Goal: Task Accomplishment & Management: Complete application form

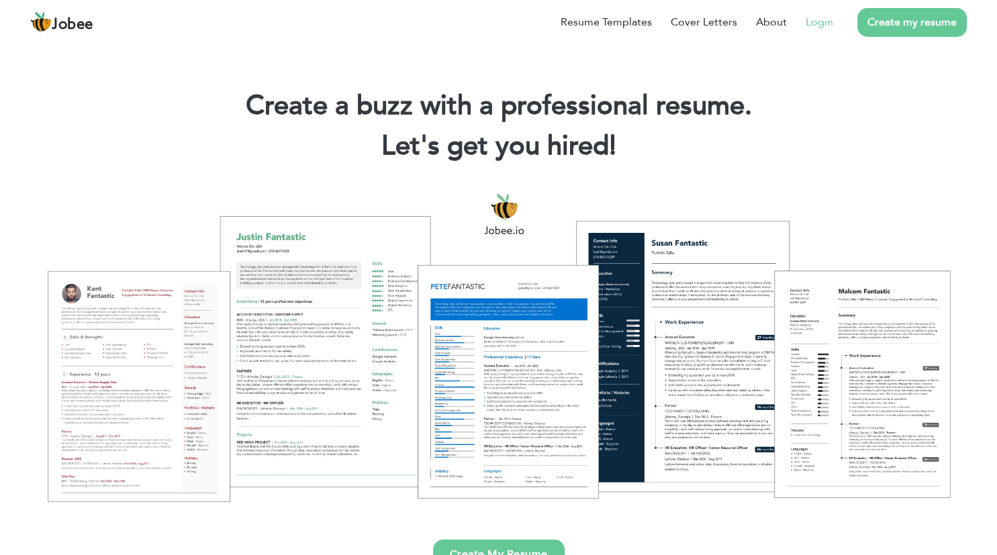
click at [809, 20] on link "Login" at bounding box center [820, 22] width 28 height 16
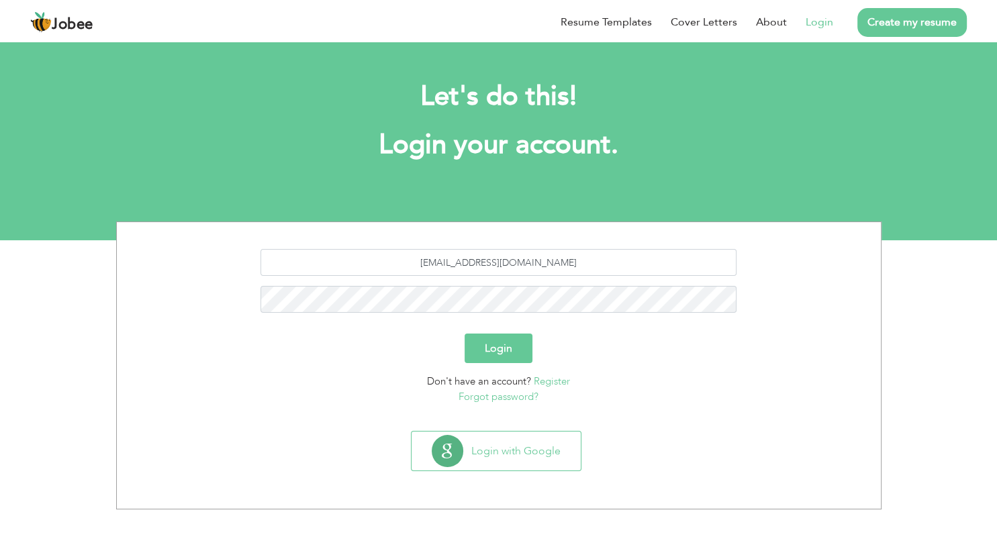
click at [502, 357] on button "Login" at bounding box center [499, 349] width 68 height 30
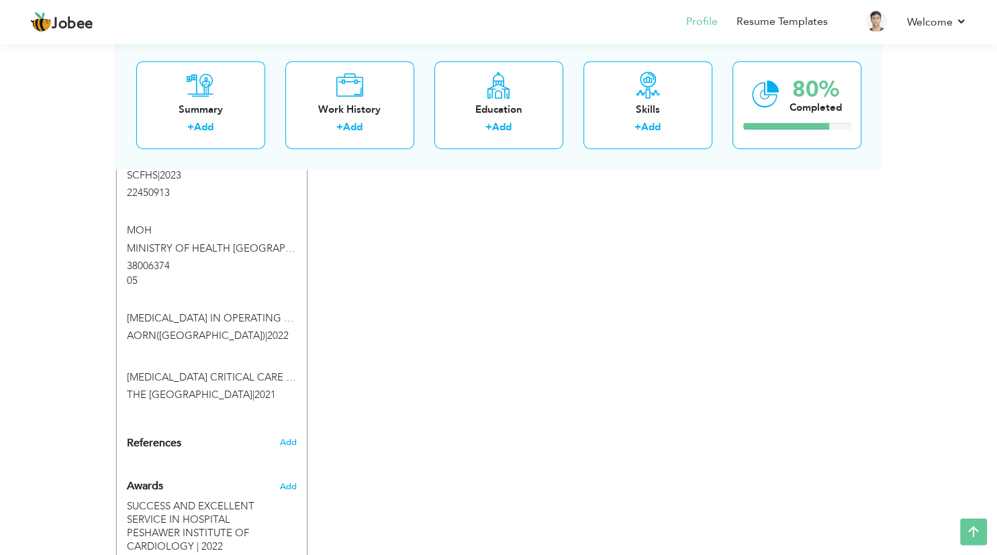
scroll to position [835, 0]
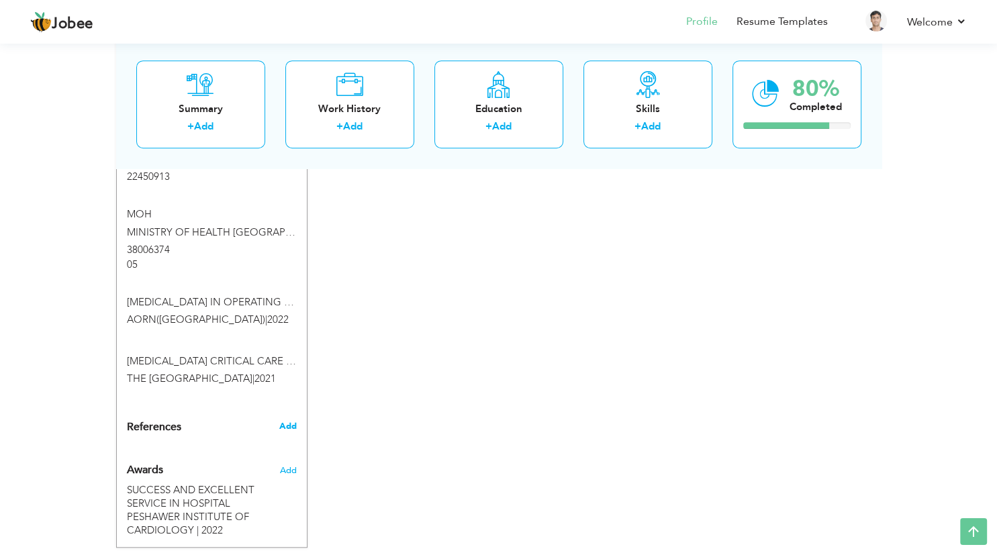
click at [293, 420] on span "Add" at bounding box center [287, 426] width 17 height 12
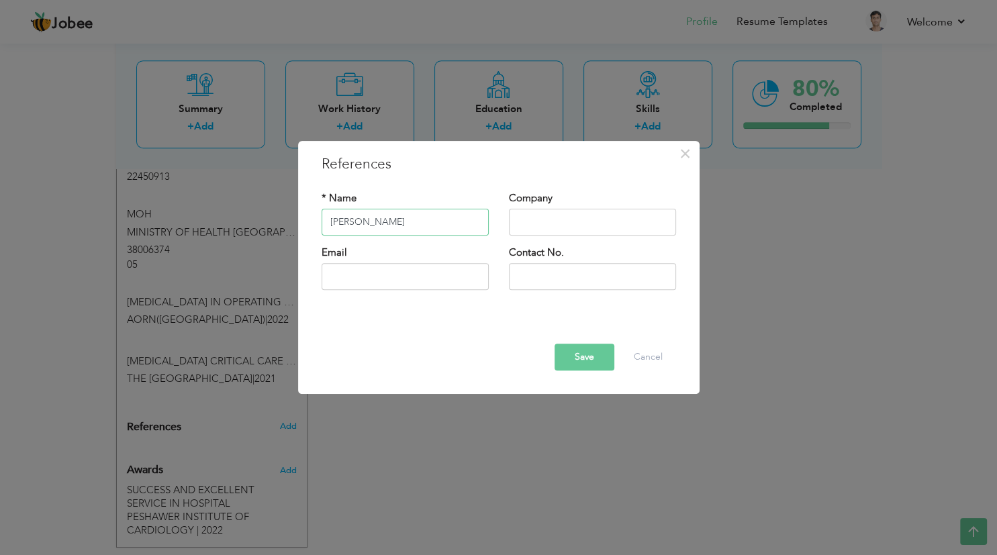
type input "[PERSON_NAME]"
click at [616, 222] on input "text" at bounding box center [592, 222] width 167 height 27
type input "h"
type input "Healthcare polyclinic Dammam"
click at [401, 274] on input "text" at bounding box center [405, 276] width 167 height 27
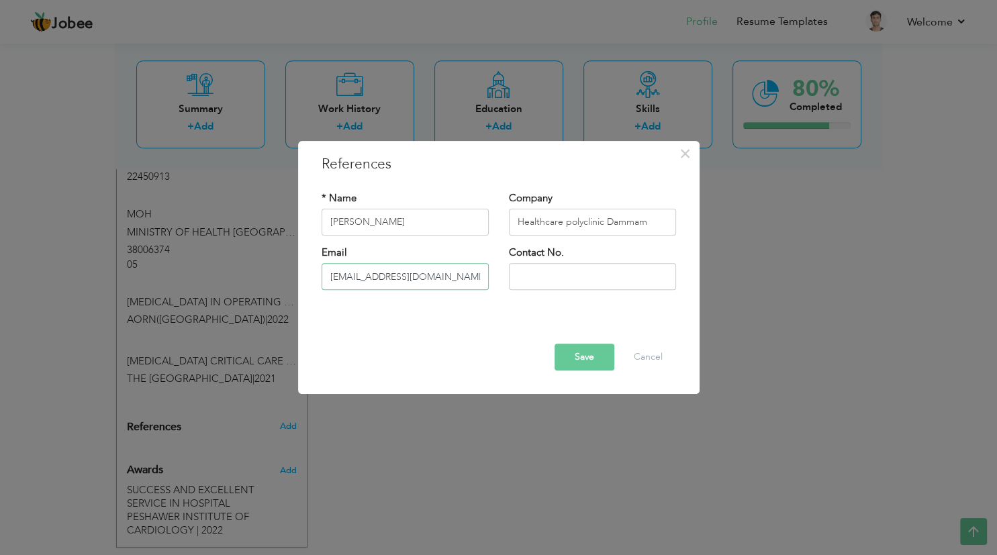
type input "[EMAIL_ADDRESS][DOMAIN_NAME]"
click at [536, 277] on input "text" at bounding box center [592, 276] width 167 height 27
type input "[PHONE_NUMBER]"
click at [577, 359] on button "Save" at bounding box center [585, 357] width 60 height 27
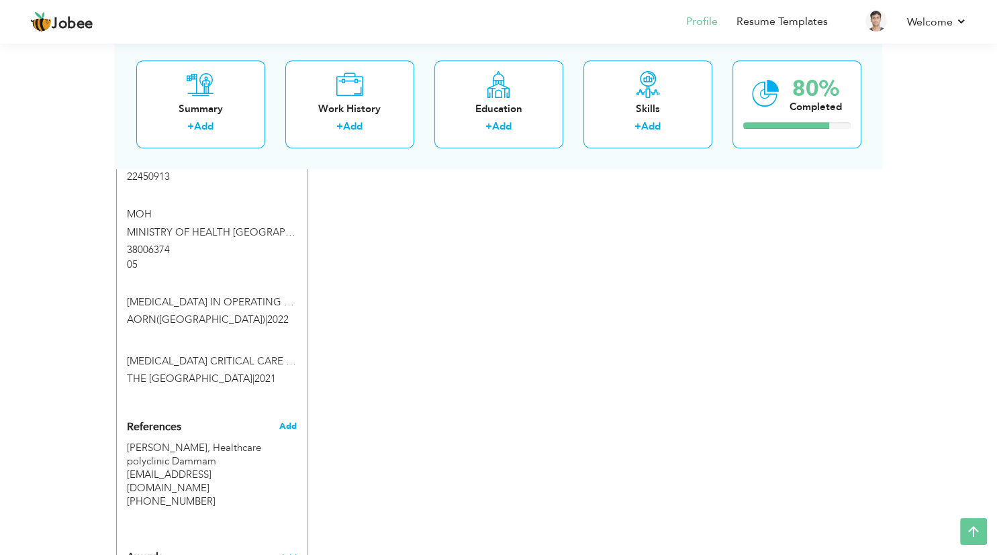
click at [290, 420] on span "Add" at bounding box center [287, 426] width 17 height 12
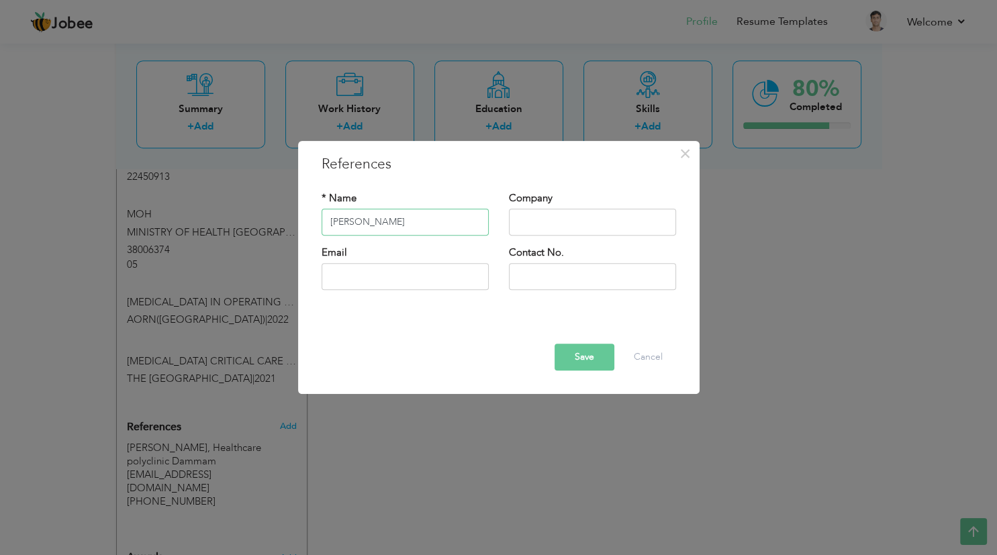
type input "[PERSON_NAME]"
click at [530, 219] on input "text" at bounding box center [592, 222] width 167 height 27
type input "tamimi [DOMAIN_NAME]"
click at [426, 281] on input "text" at bounding box center [405, 276] width 167 height 27
type input "[EMAIL_ADDRESS][DOMAIN_NAME]"
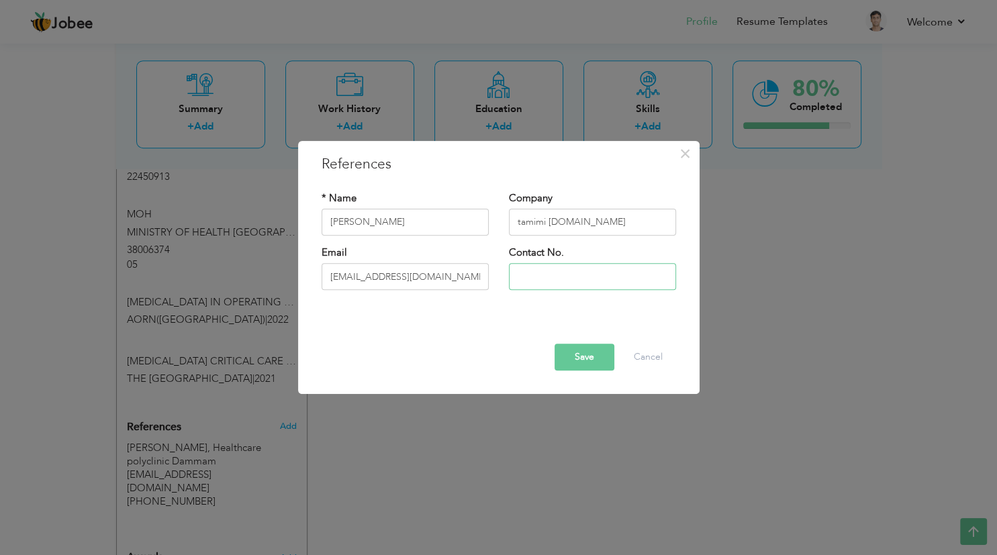
click at [553, 267] on input "text" at bounding box center [592, 276] width 167 height 27
type input "[PHONE_NUMBER]"
click at [591, 352] on button "Save" at bounding box center [585, 357] width 60 height 27
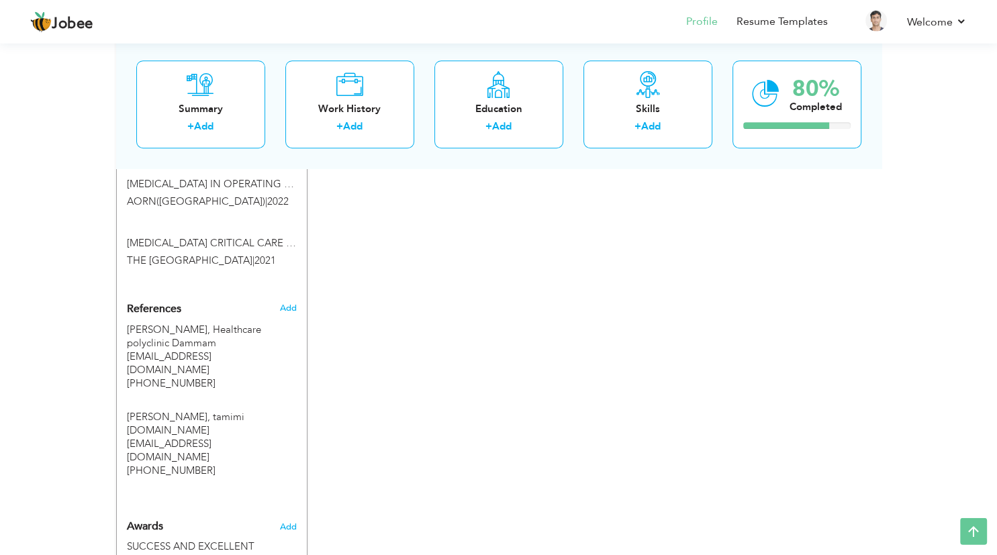
scroll to position [954, 0]
click at [291, 301] on span "Add" at bounding box center [287, 307] width 17 height 12
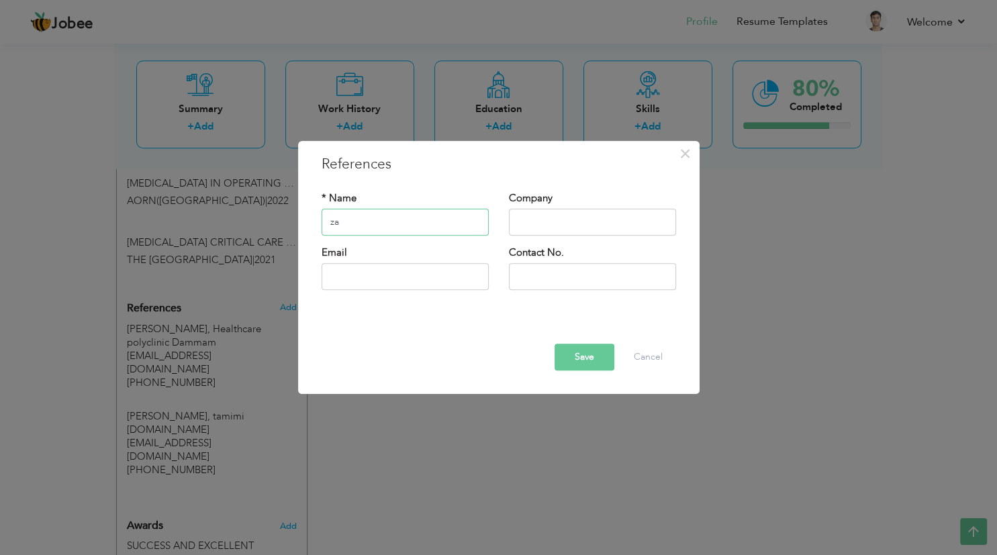
type input "z"
type input "[PERSON_NAME]"
click at [520, 222] on input "text" at bounding box center [592, 222] width 167 height 27
type input "tamimi [DOMAIN_NAME]"
click at [349, 273] on input "text" at bounding box center [405, 276] width 167 height 27
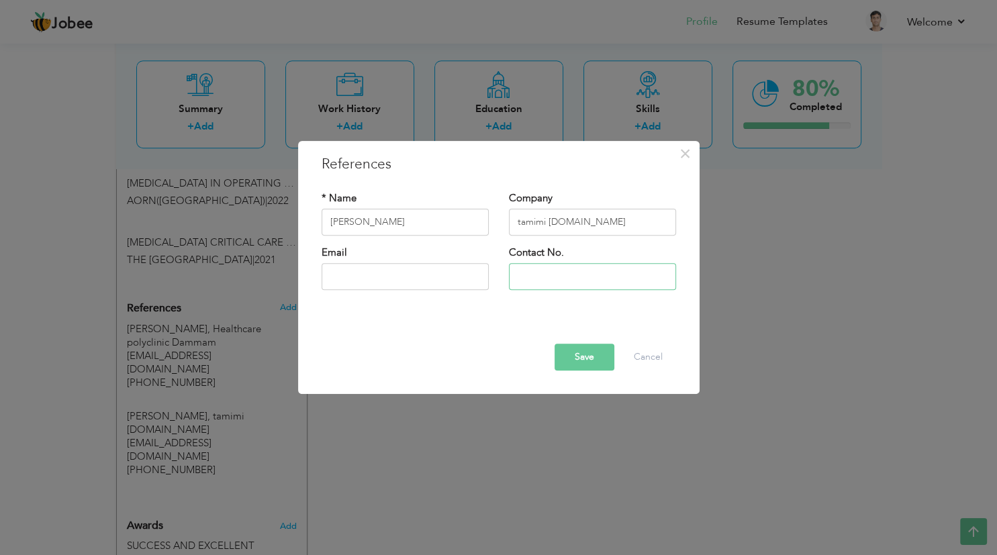
click at [590, 283] on input "text" at bounding box center [592, 276] width 167 height 27
click at [365, 284] on input "text" at bounding box center [405, 276] width 167 height 27
type input "[EMAIL_ADDRESS][PERSON_NAME][DOMAIN_NAME]"
click at [549, 277] on input "text" at bounding box center [592, 276] width 167 height 27
type input "+966"
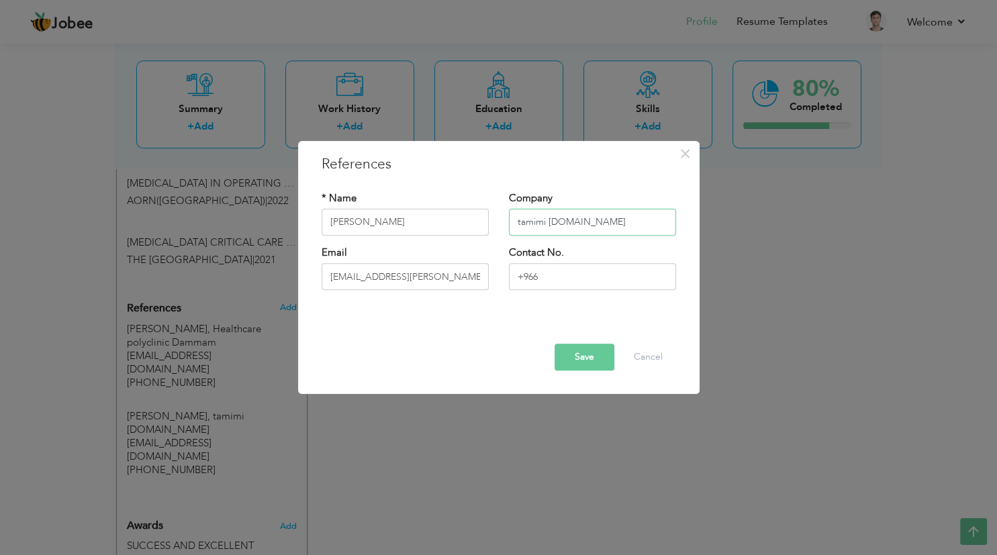
drag, startPoint x: 589, startPoint y: 223, endPoint x: 549, endPoint y: 226, distance: 40.4
click at [549, 226] on input "tamimi [DOMAIN_NAME]" at bounding box center [592, 222] width 167 height 27
type input "tamimi pre-engineered building factory Neom"
click at [567, 275] on input "+966" at bounding box center [592, 276] width 167 height 27
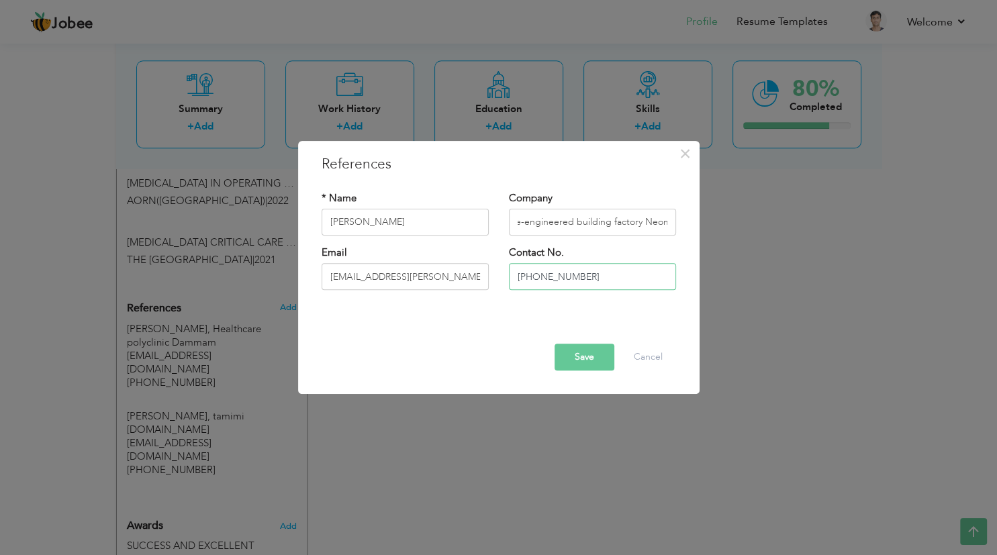
type input "[PHONE_NUMBER]"
click at [599, 361] on button "Save" at bounding box center [585, 357] width 60 height 27
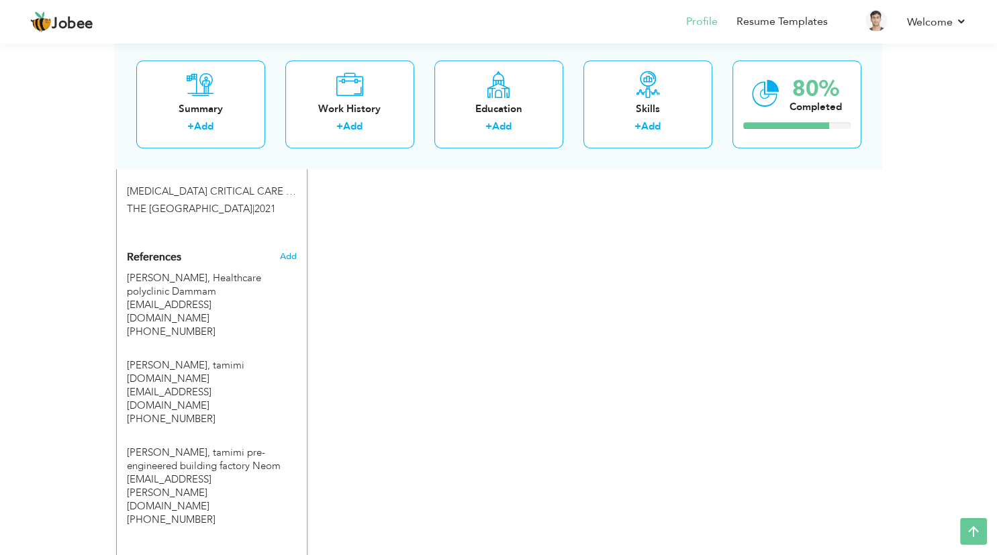
scroll to position [1045, 0]
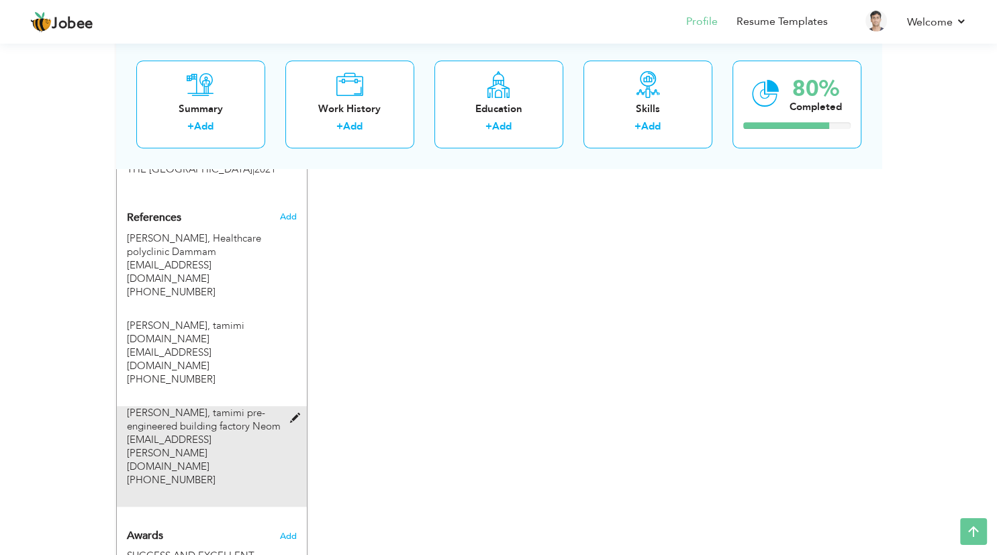
click at [291, 414] on span at bounding box center [297, 419] width 17 height 10
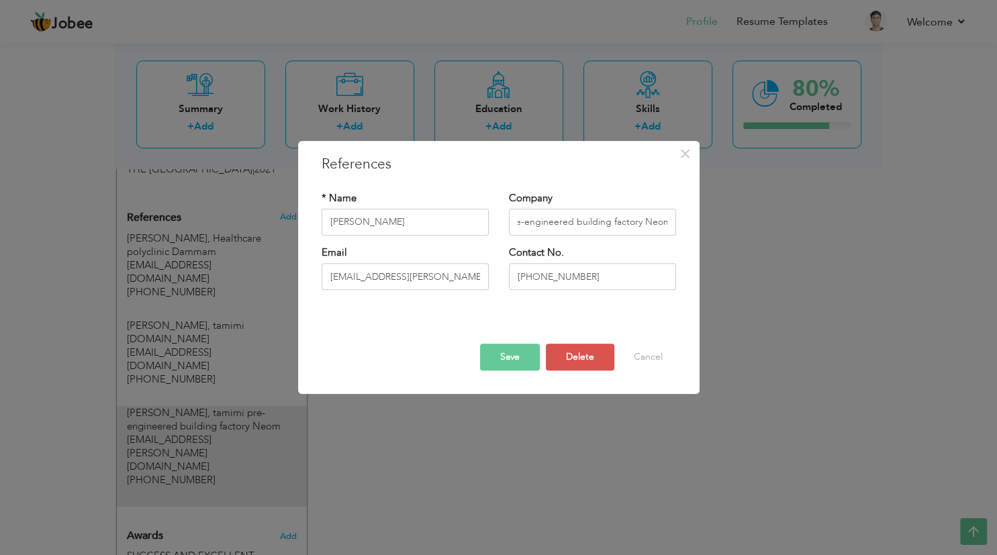
scroll to position [0, 42]
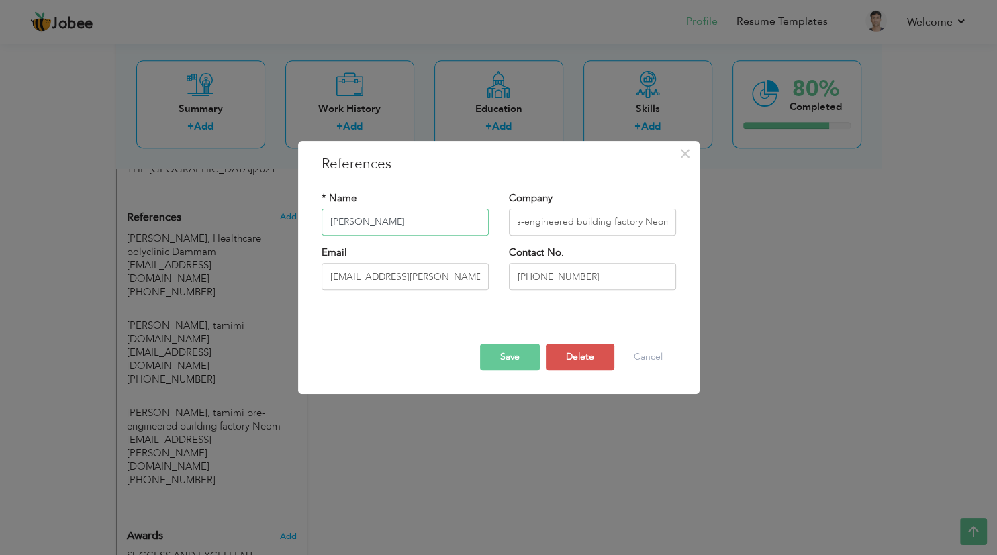
type input "[PERSON_NAME]"
click at [510, 356] on button "Save" at bounding box center [510, 357] width 60 height 27
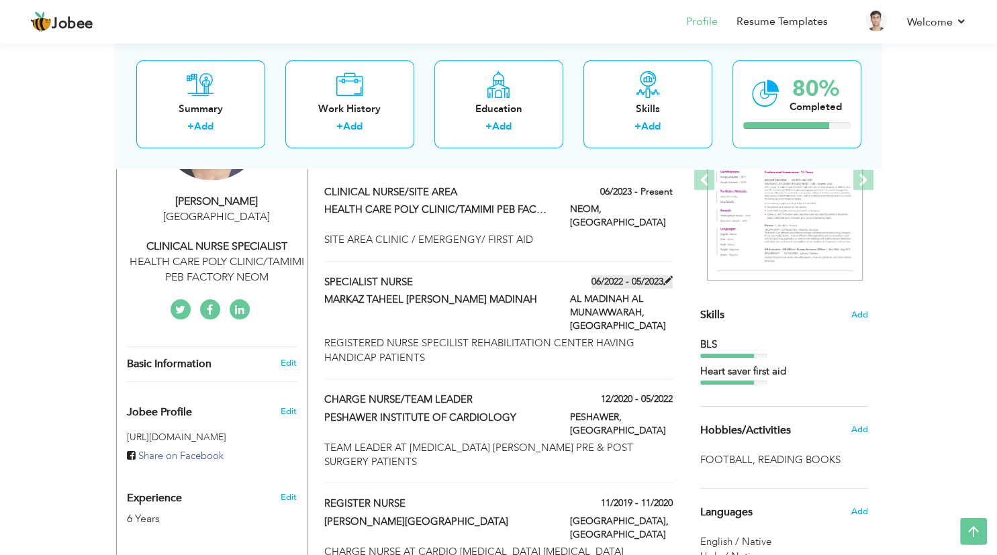
scroll to position [212, 0]
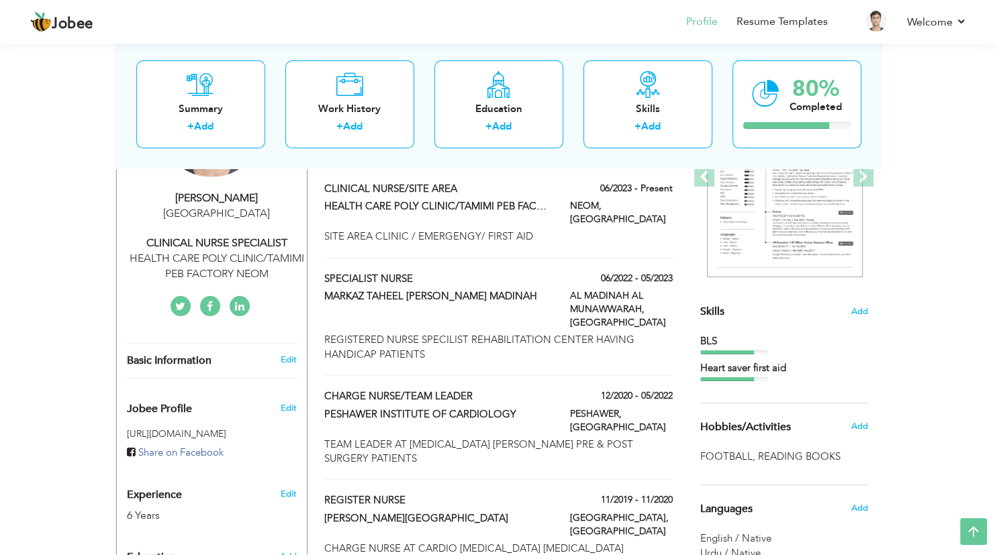
click at [195, 237] on div "CLINICAL NURSE SPECIALIST" at bounding box center [217, 243] width 180 height 15
type input "FAZAL"
type input "[PERSON_NAME]"
type input "[PHONE_NUMBER]"
select select "number:191"
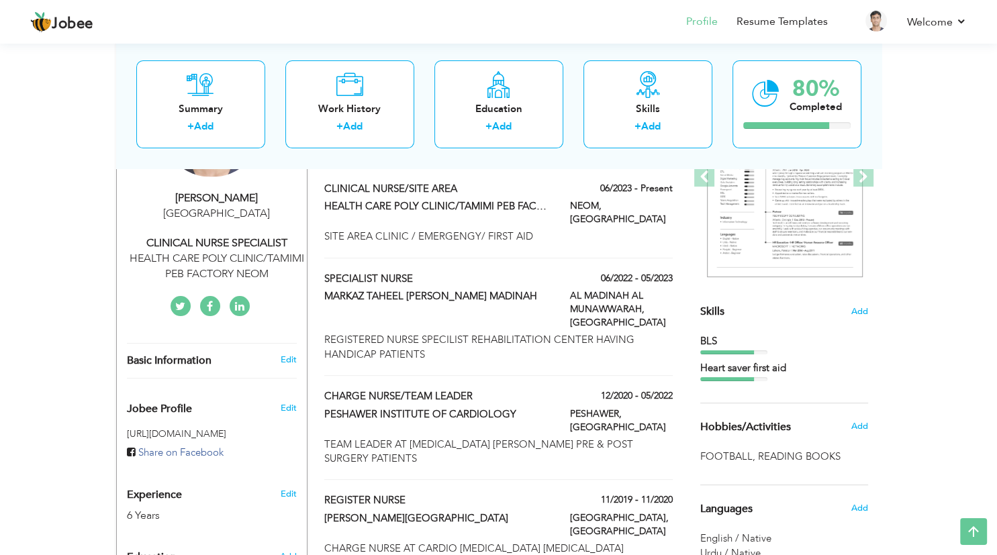
select select "number:8"
type input "HEALTH CARE POLY CLINIC/TAMIMI PEB FACTORY NEOM"
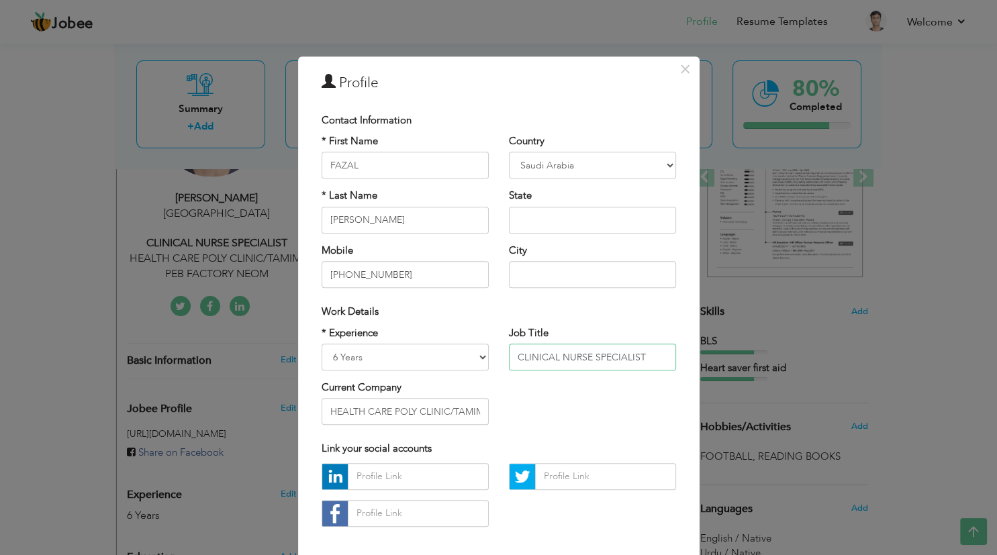
click at [547, 359] on input "CLINICAL NURSE SPECIALIST" at bounding box center [592, 357] width 167 height 27
click at [557, 357] on input "CLINICAL NURSE SPECIALIST" at bounding box center [592, 357] width 167 height 27
drag, startPoint x: 559, startPoint y: 356, endPoint x: 516, endPoint y: 355, distance: 42.3
click at [516, 355] on input "CLINICAL NURSE SPECIALIST" at bounding box center [592, 357] width 167 height 27
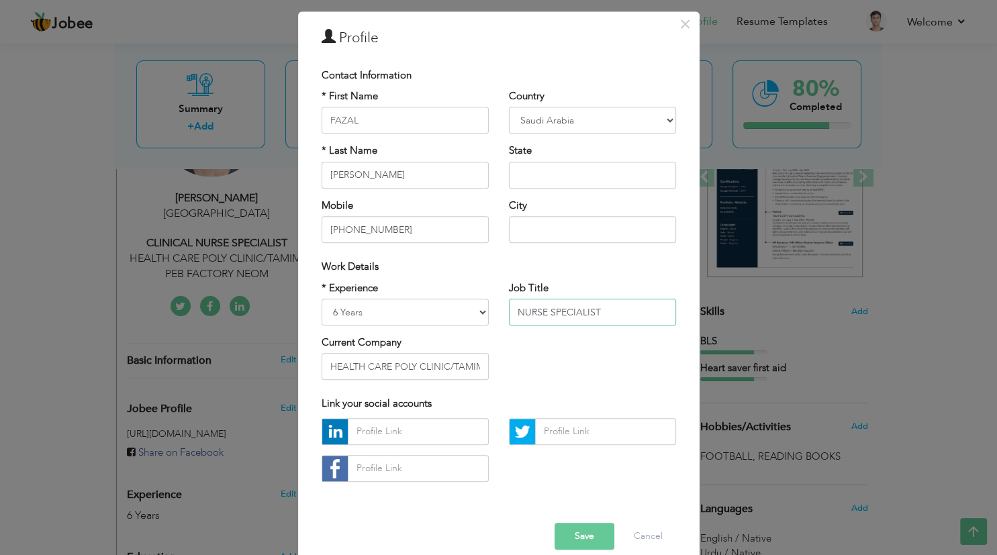
scroll to position [62, 0]
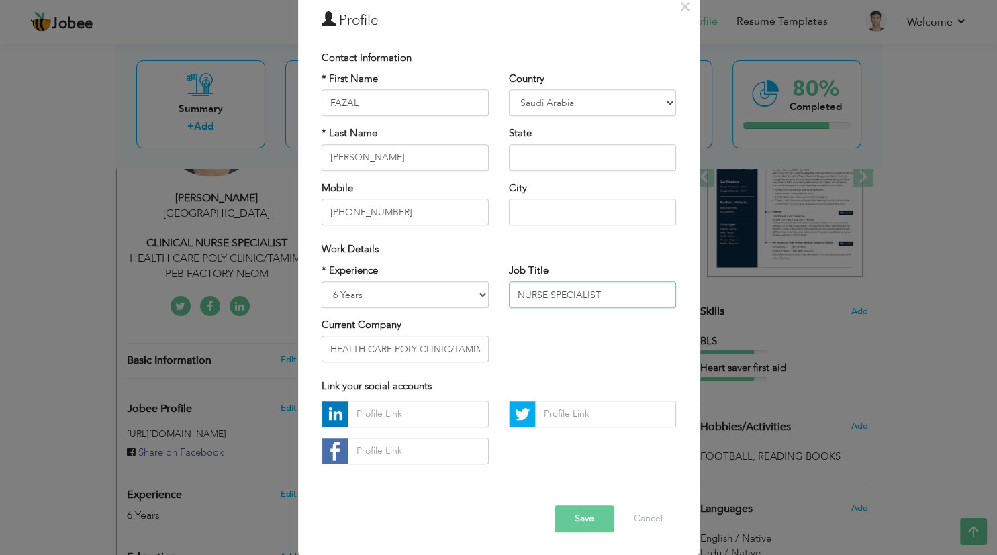
type input "NURSE SPECIALIST"
click at [573, 526] on button "Save" at bounding box center [585, 519] width 60 height 27
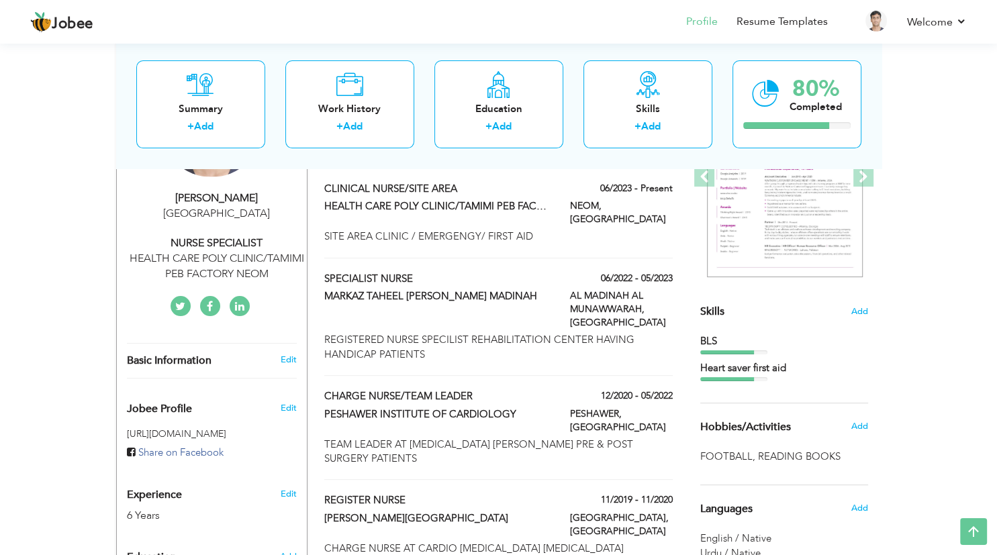
click at [265, 260] on div "HEALTH CARE POLY CLINIC/TAMIMI PEB FACTORY NEOM" at bounding box center [217, 266] width 180 height 31
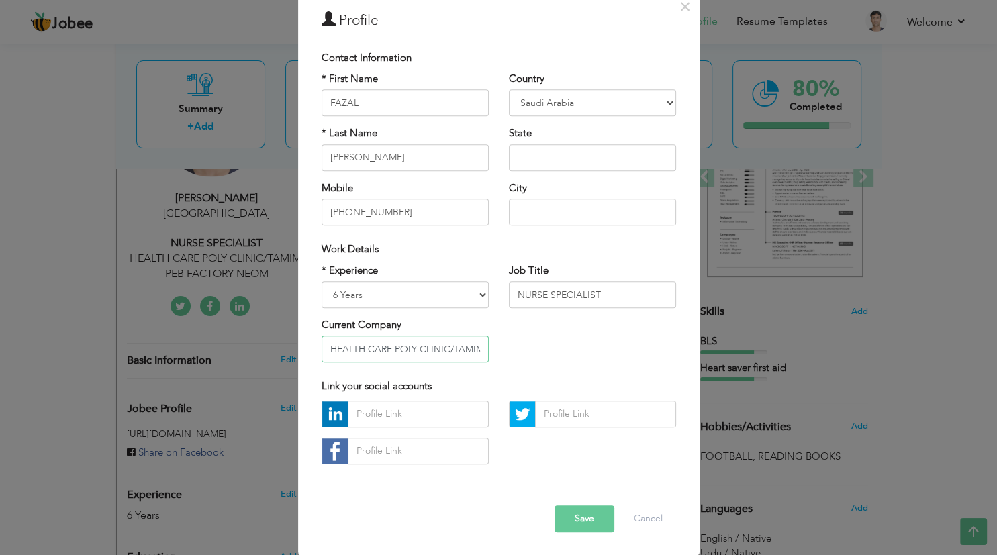
click at [369, 363] on input "HEALTH CARE POLY CLINIC/TAMIMI PEB FACTORY NEOM" at bounding box center [405, 349] width 167 height 27
drag, startPoint x: 444, startPoint y: 411, endPoint x: 391, endPoint y: 413, distance: 53.7
click at [391, 363] on input "HEALTHCARE POLY CLINIC/TAMIMI PEB FACTORY NEOM" at bounding box center [405, 349] width 167 height 27
type input "HEALTHCARE MEDICAL COMPANY/TAMIMI PEB FACTORY NEOM"
click at [579, 522] on button "Save" at bounding box center [585, 519] width 60 height 27
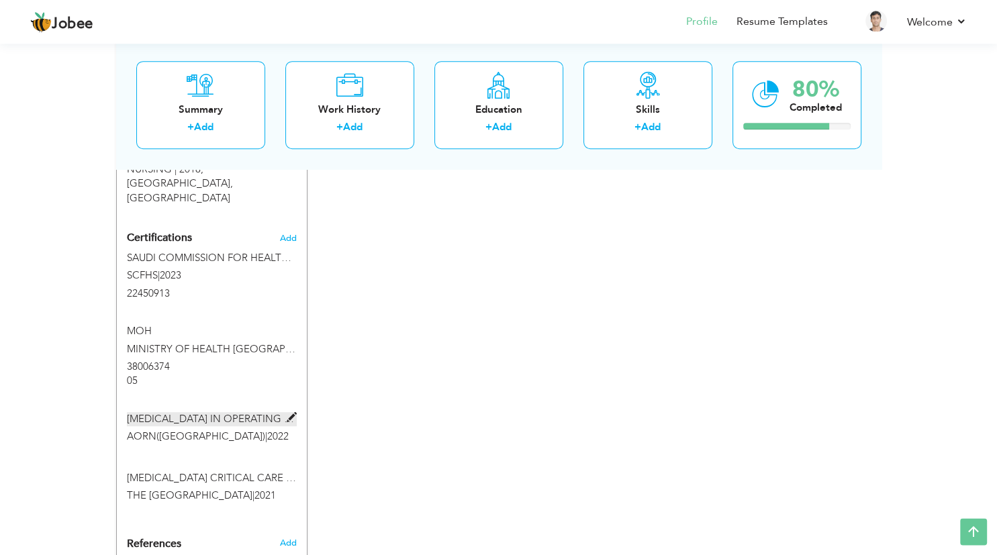
scroll to position [709, 0]
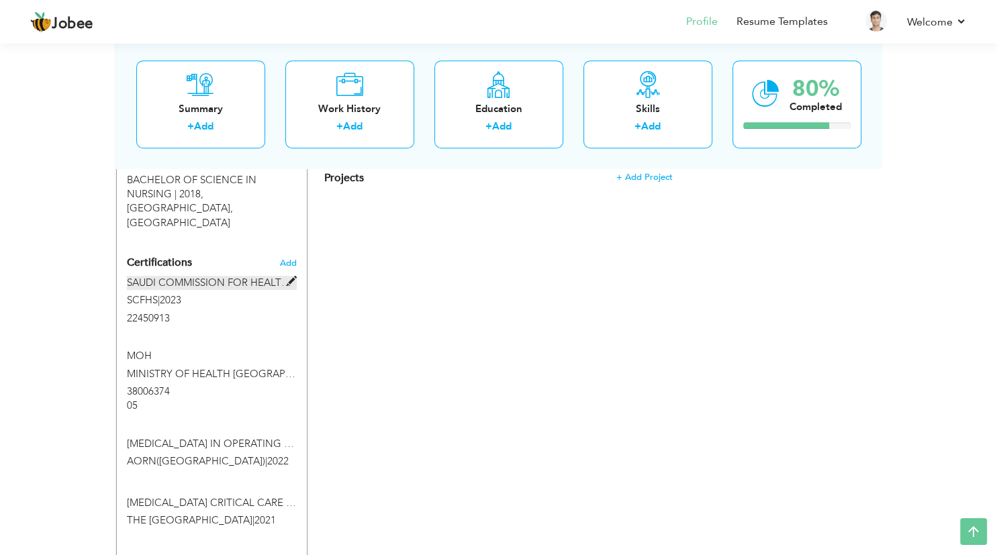
click at [291, 277] on span at bounding box center [292, 282] width 10 height 10
type input "SAUDI COMMISSION FOR HEALTH SPECIALITY (SCFHS)"
type input "SCFHS"
type input "2023"
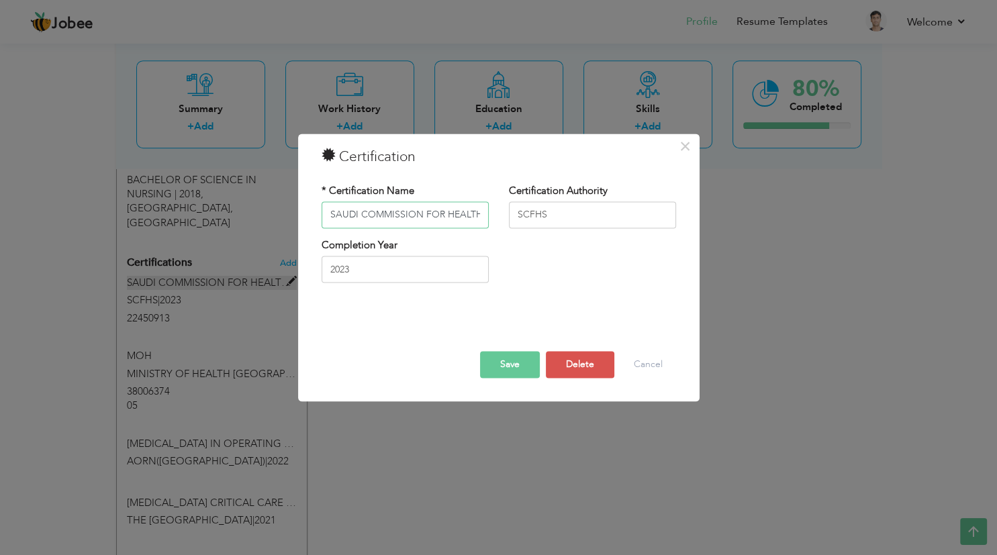
scroll to position [0, 89]
click at [500, 359] on button "Save" at bounding box center [510, 364] width 60 height 27
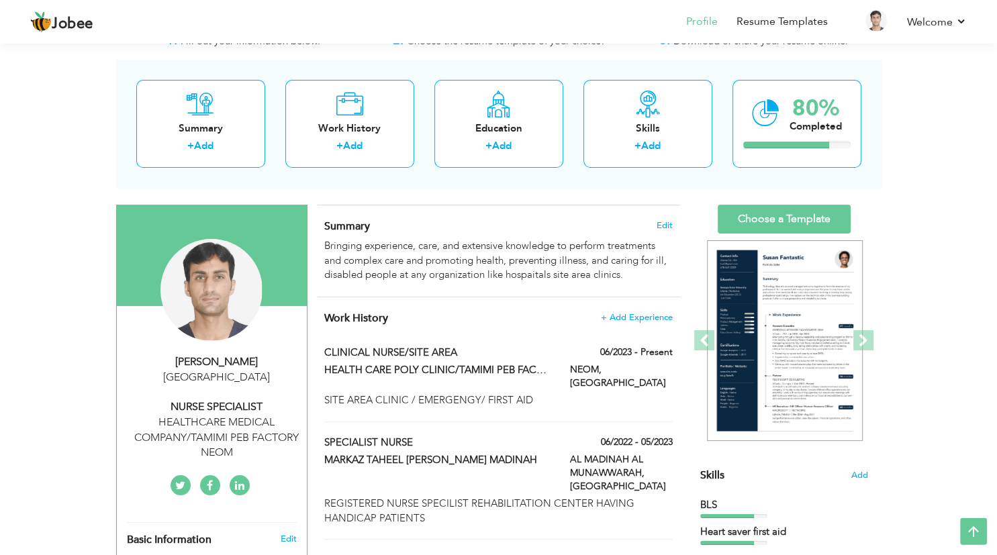
scroll to position [0, 0]
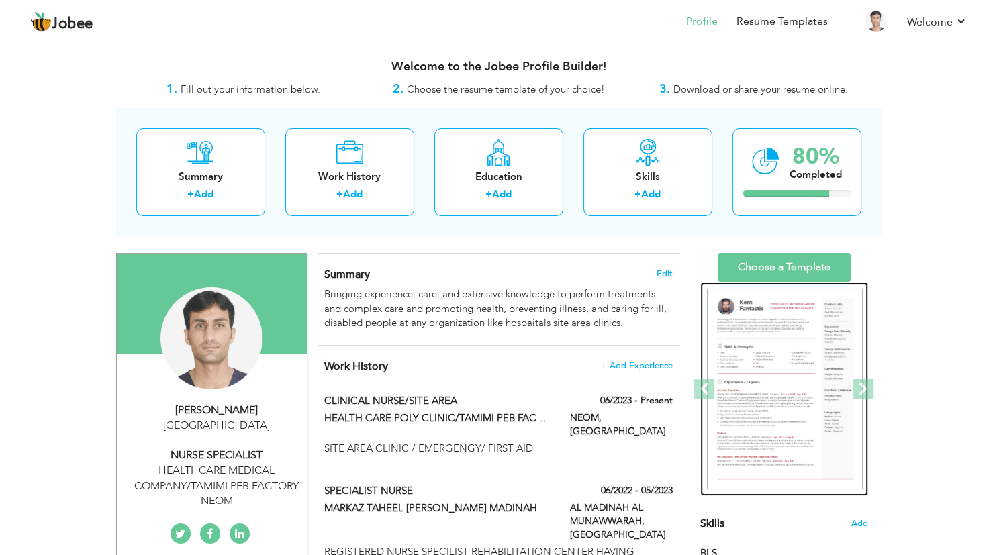
click at [804, 385] on img at bounding box center [785, 389] width 156 height 201
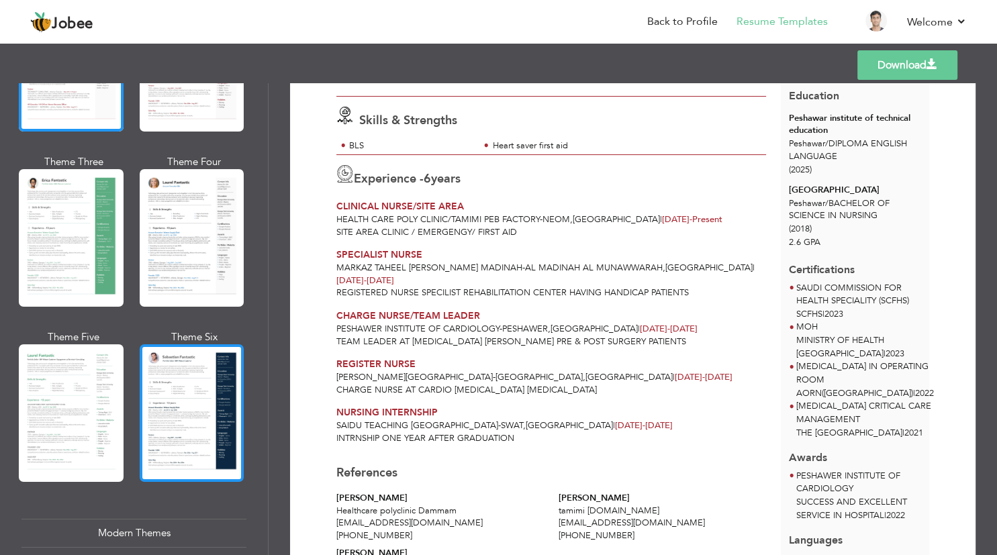
scroll to position [81, 0]
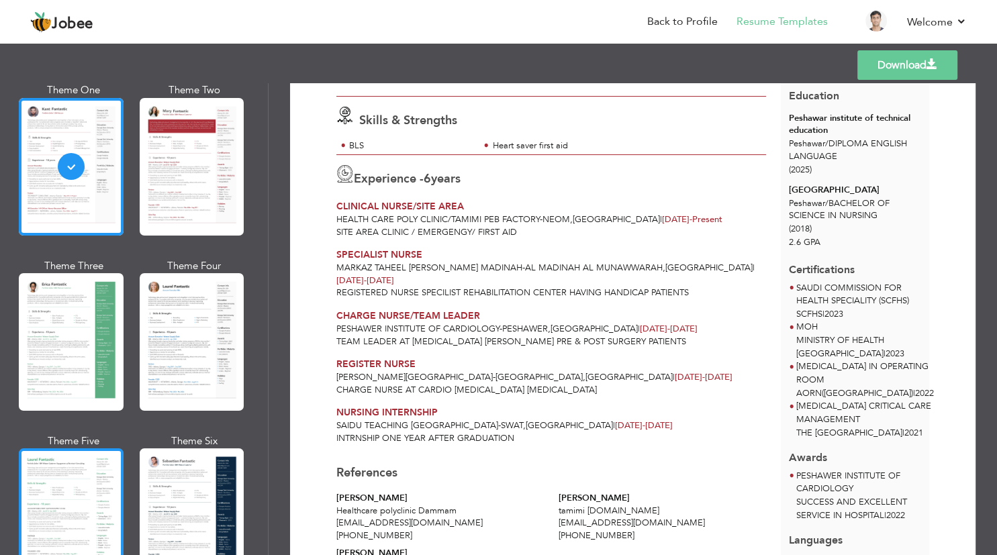
click at [80, 497] on div at bounding box center [71, 517] width 105 height 138
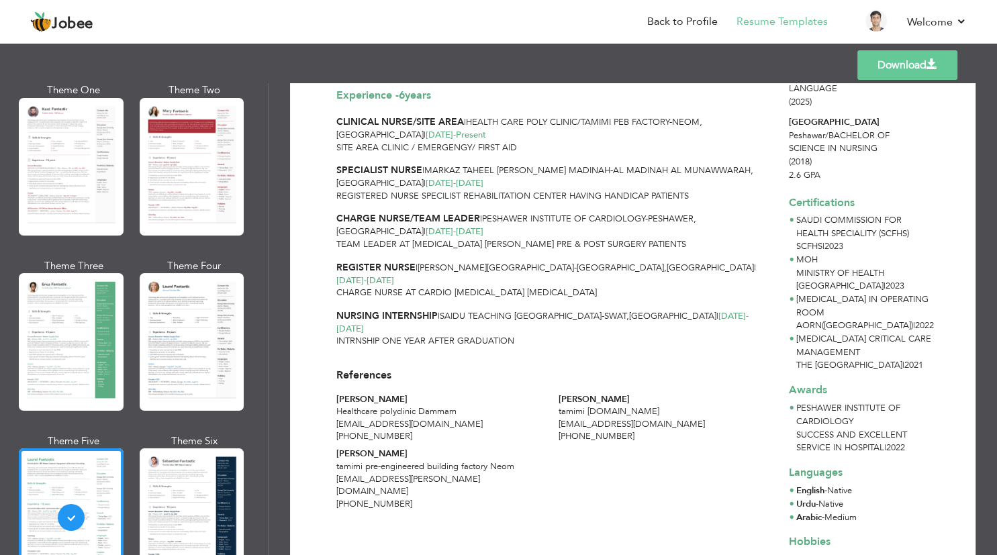
scroll to position [0, 0]
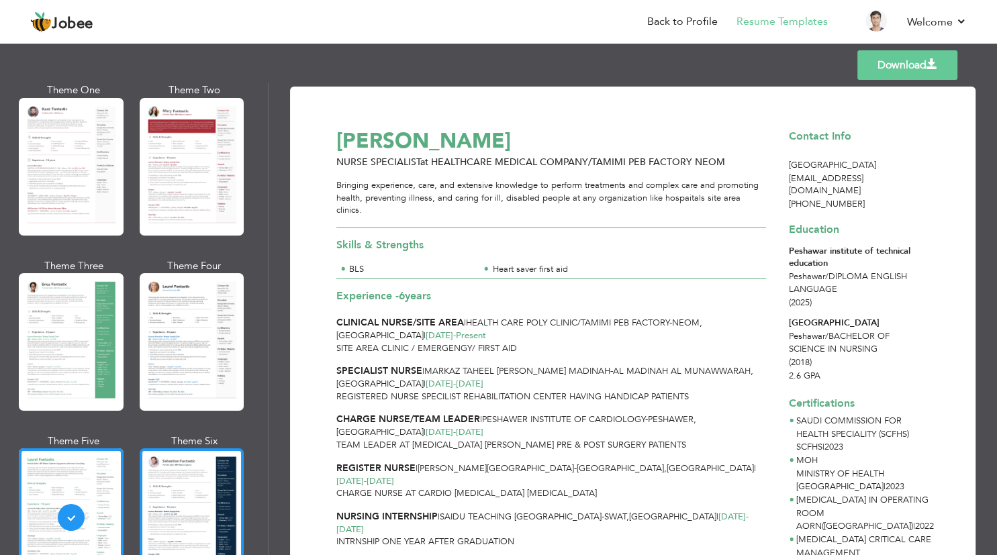
click at [205, 496] on div at bounding box center [192, 517] width 105 height 138
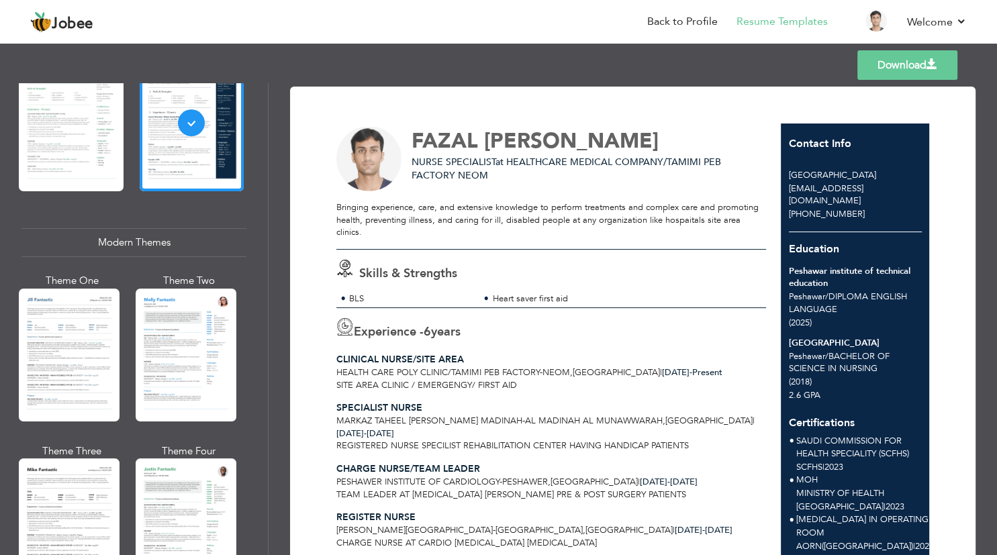
scroll to position [483, 0]
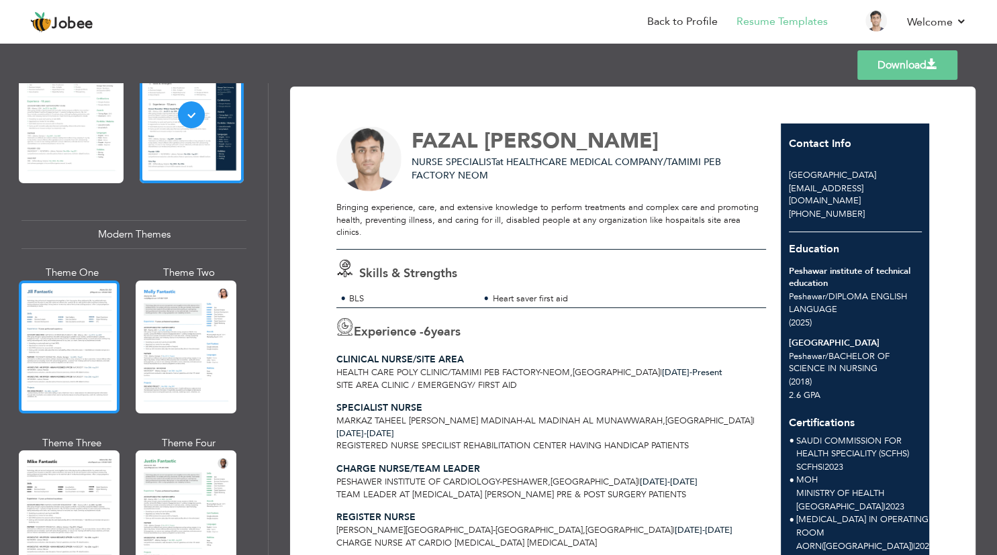
click at [67, 377] on div at bounding box center [69, 347] width 101 height 133
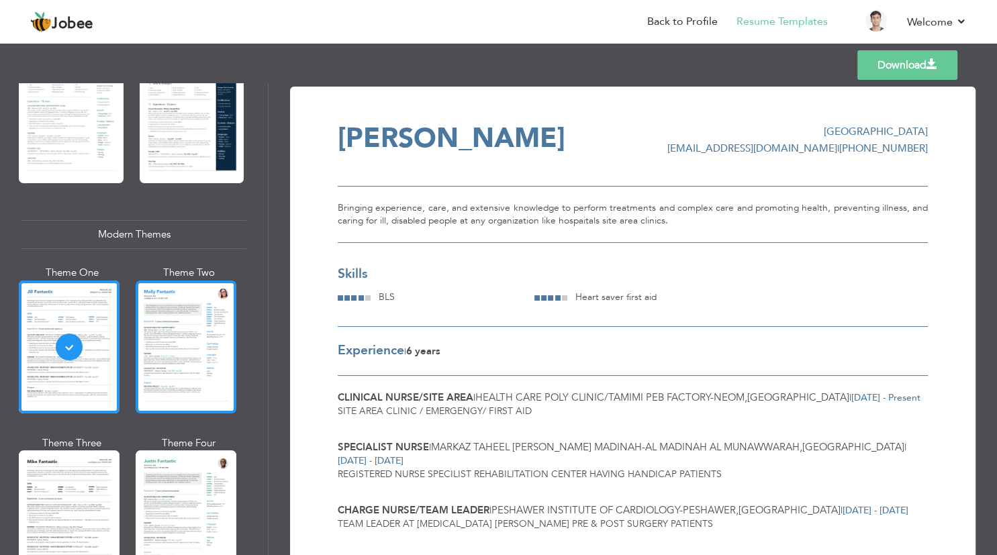
click at [169, 377] on div at bounding box center [186, 347] width 101 height 133
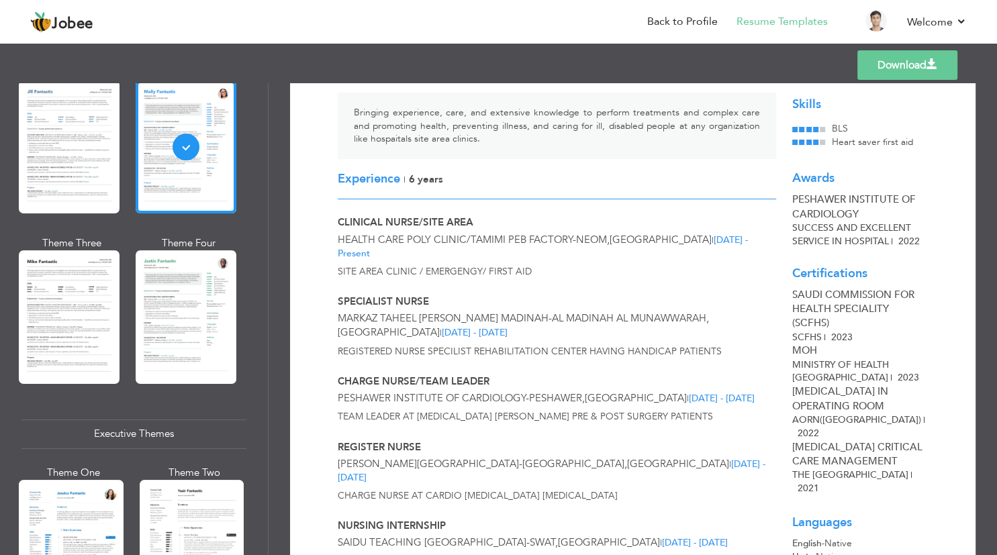
scroll to position [725, 0]
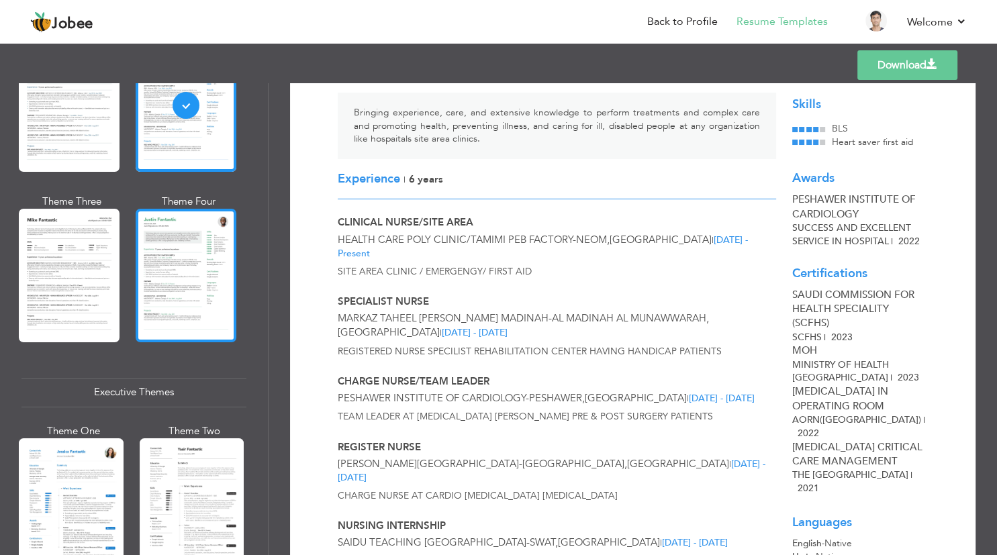
click at [164, 293] on div at bounding box center [186, 275] width 101 height 133
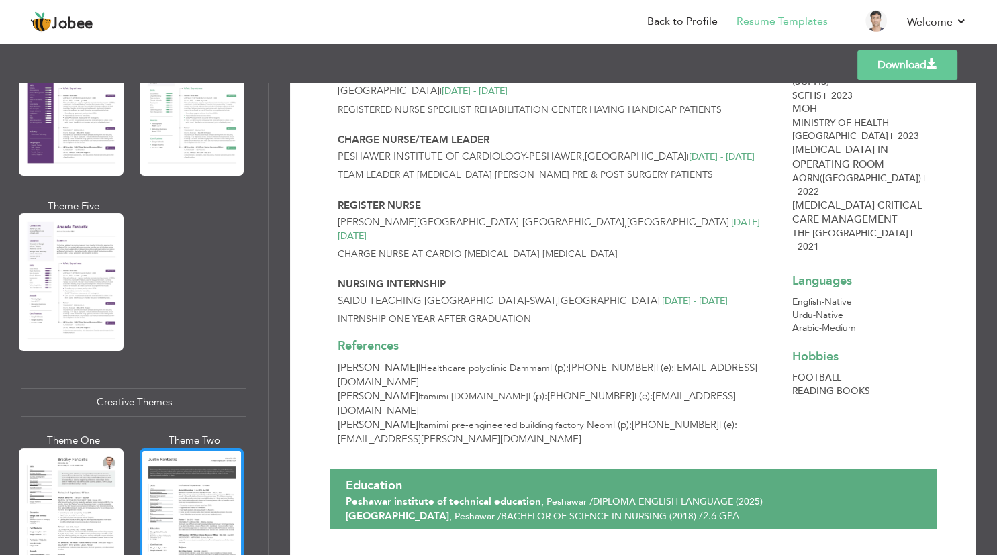
scroll to position [1370, 0]
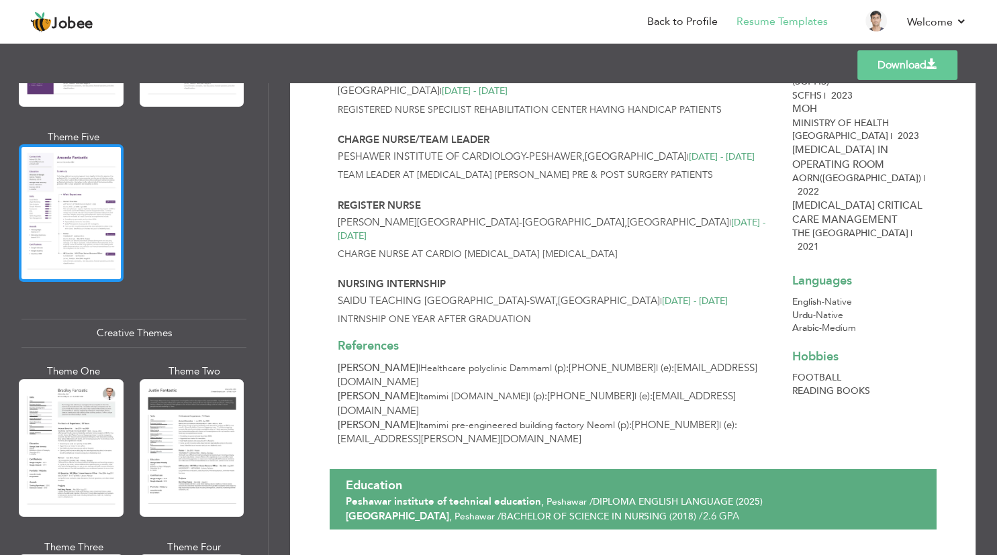
click at [73, 230] on div at bounding box center [71, 213] width 105 height 138
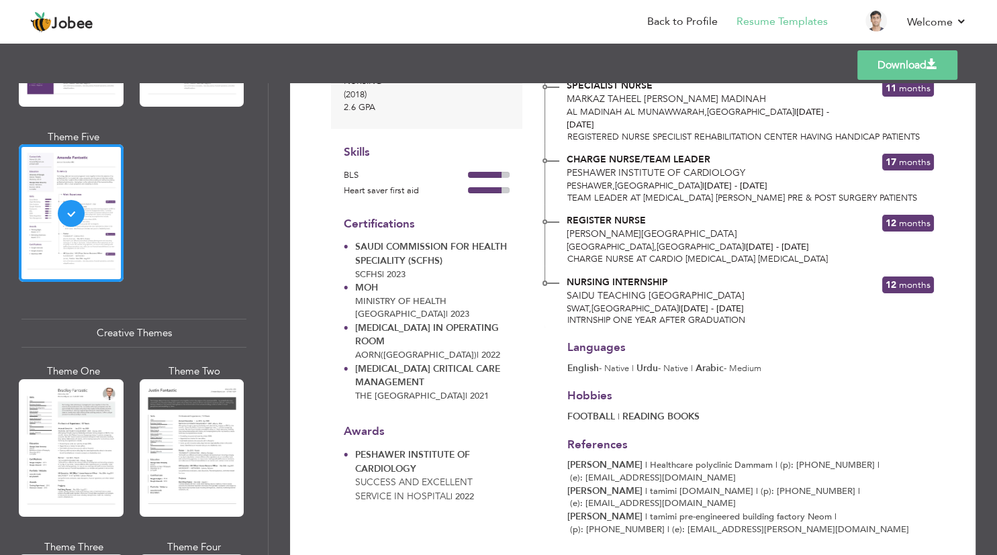
scroll to position [322, 0]
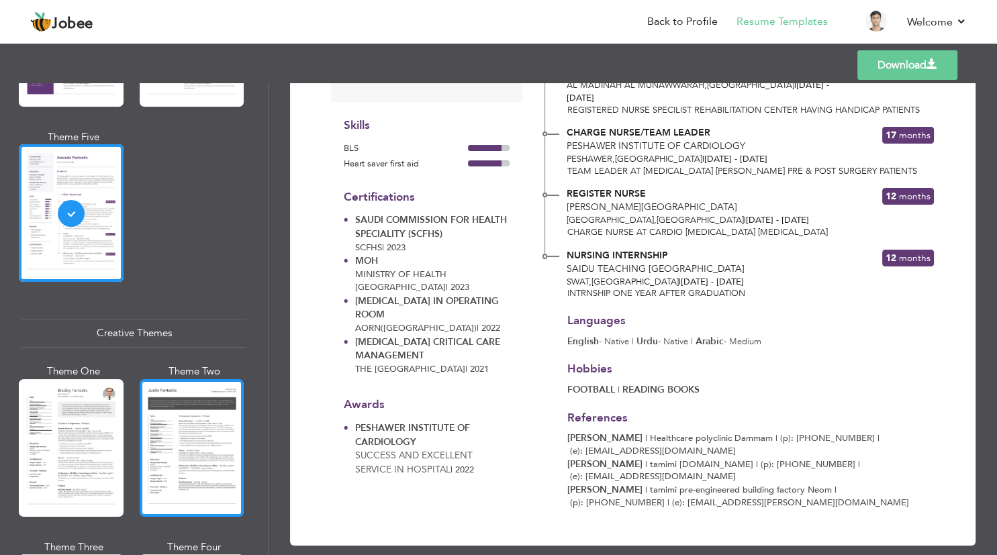
click at [183, 428] on div at bounding box center [192, 448] width 105 height 138
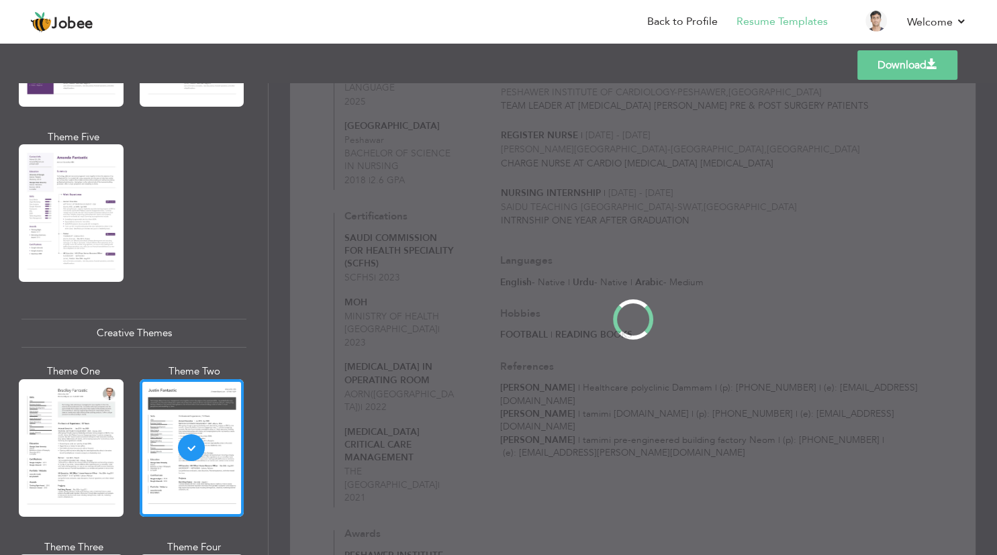
scroll to position [0, 0]
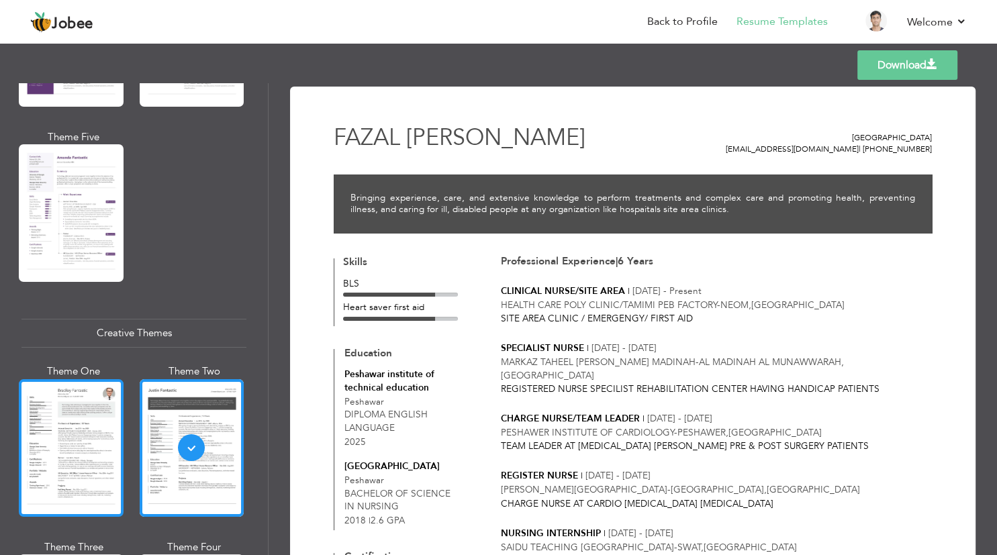
click at [68, 458] on div at bounding box center [71, 448] width 105 height 138
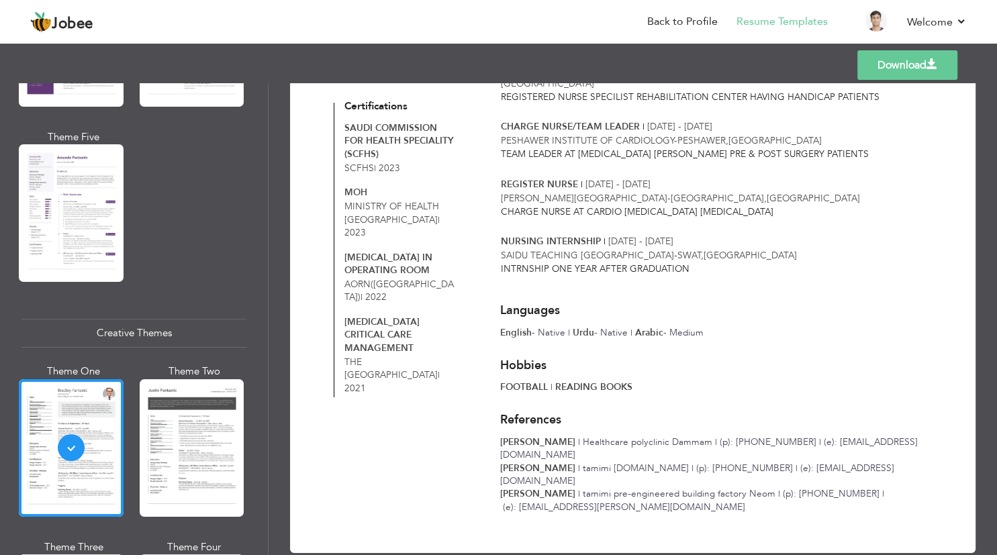
scroll to position [1692, 0]
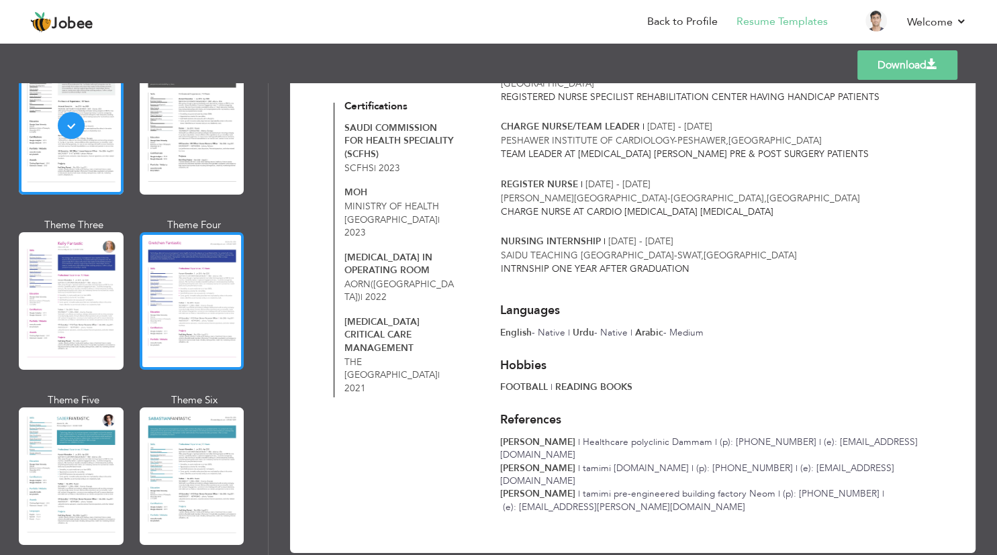
click at [201, 310] on div at bounding box center [192, 301] width 105 height 138
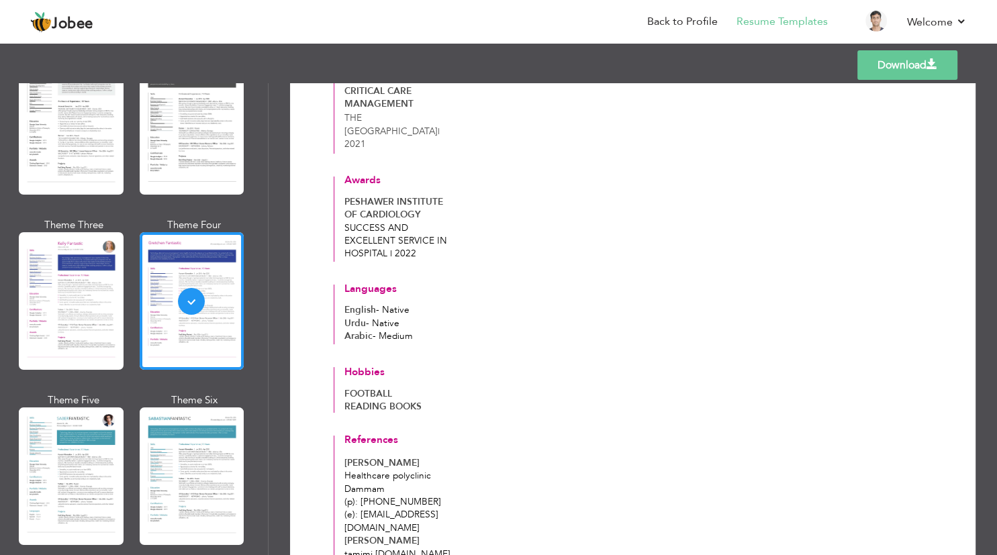
scroll to position [806, 0]
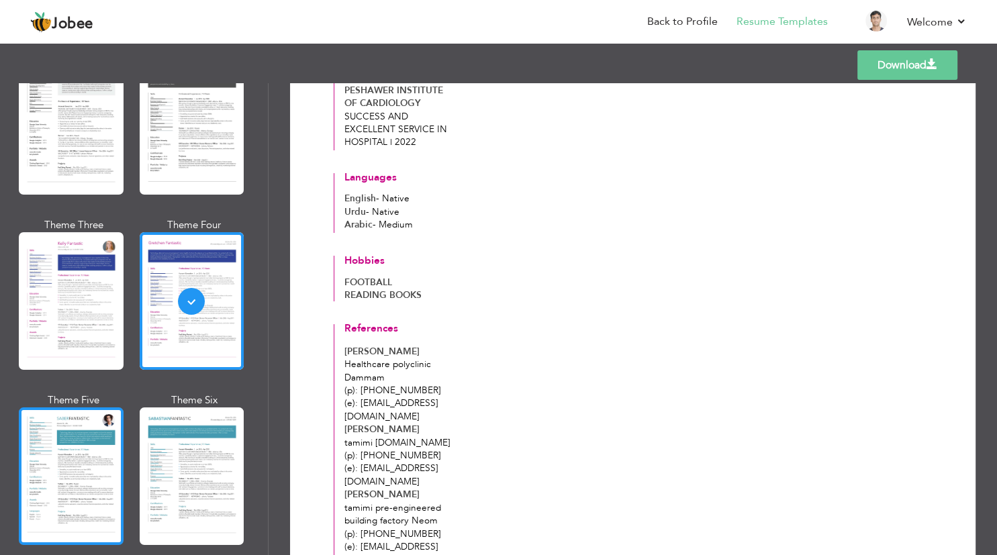
click at [71, 496] on div at bounding box center [71, 477] width 105 height 138
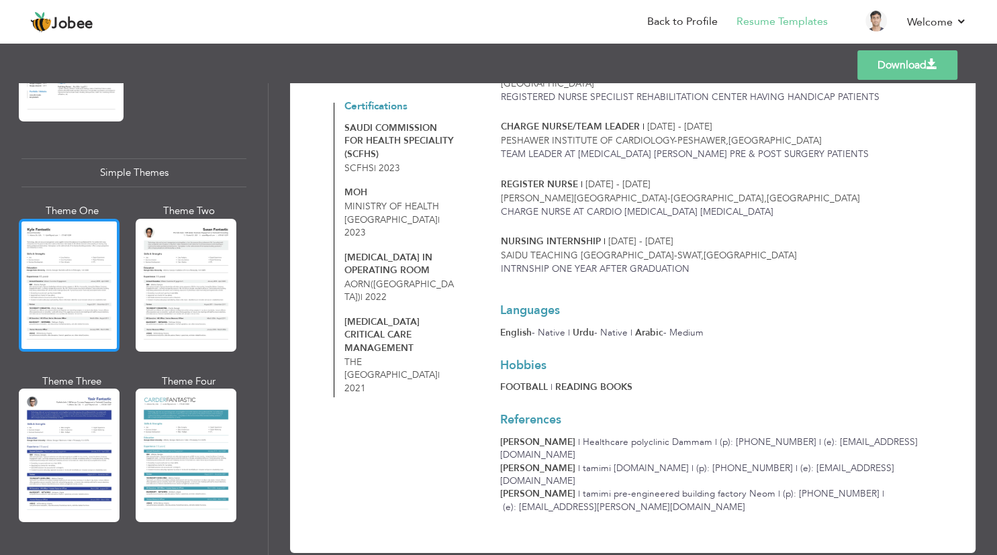
scroll to position [2297, 0]
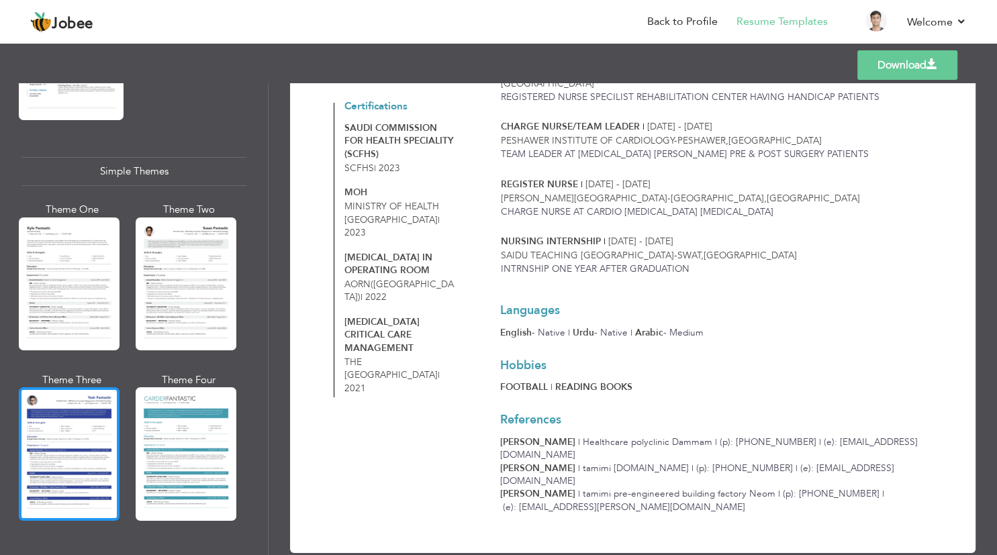
click at [93, 458] on div at bounding box center [69, 453] width 101 height 133
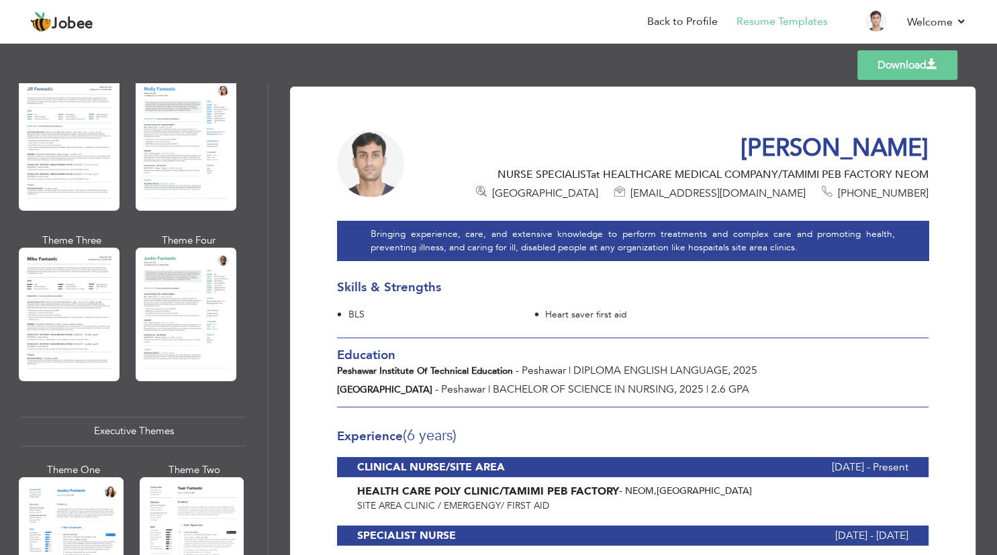
scroll to position [0, 0]
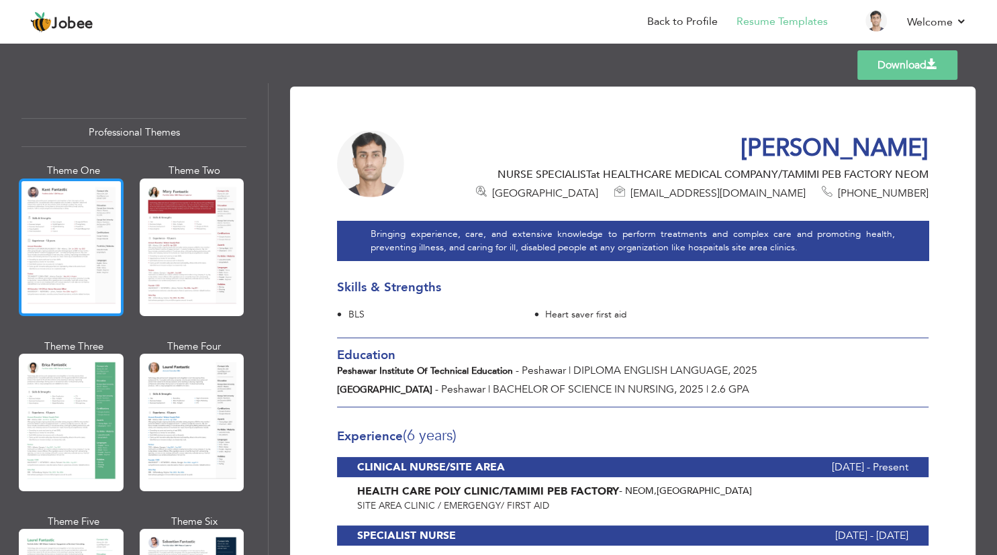
click at [81, 226] on div at bounding box center [71, 248] width 105 height 138
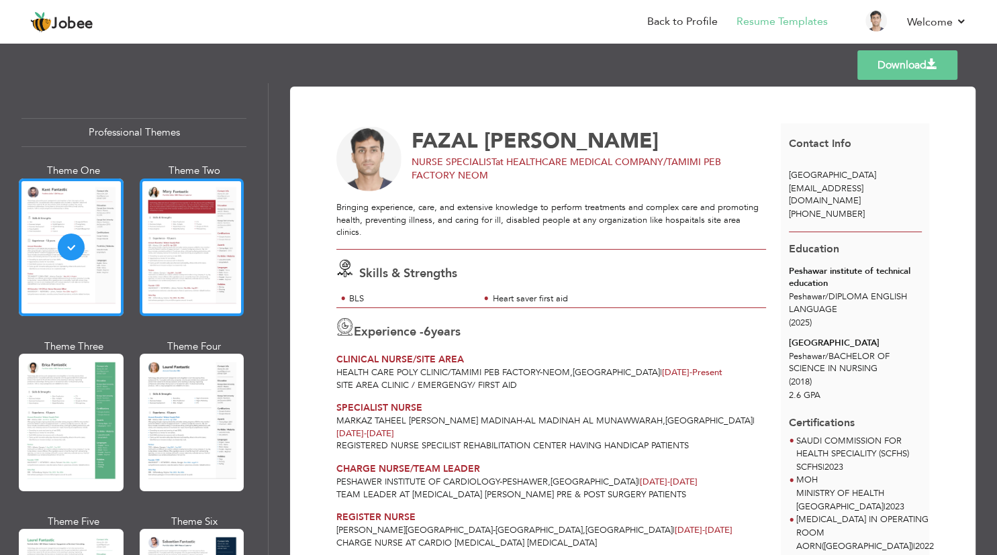
click at [179, 266] on div at bounding box center [192, 248] width 105 height 138
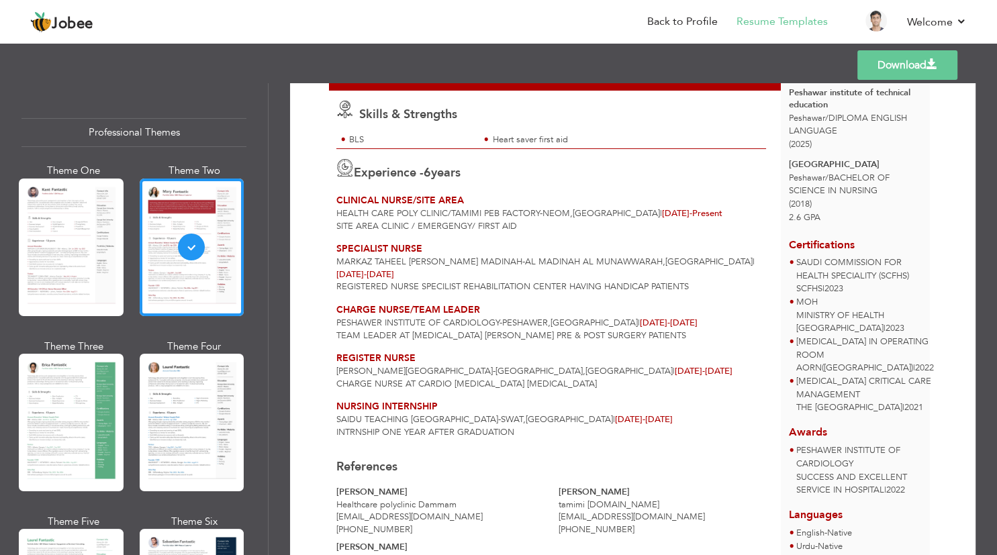
scroll to position [304, 0]
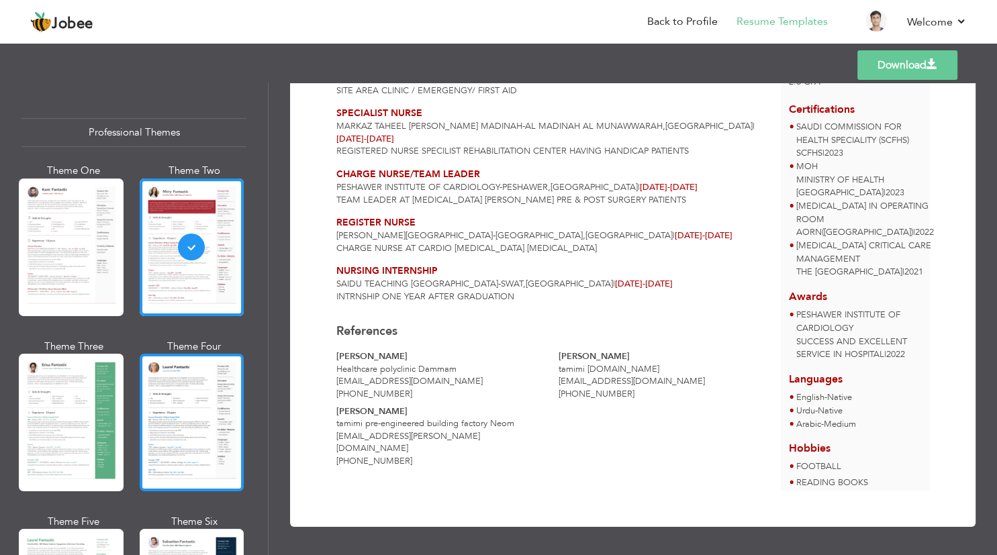
click at [189, 439] on div at bounding box center [192, 423] width 105 height 138
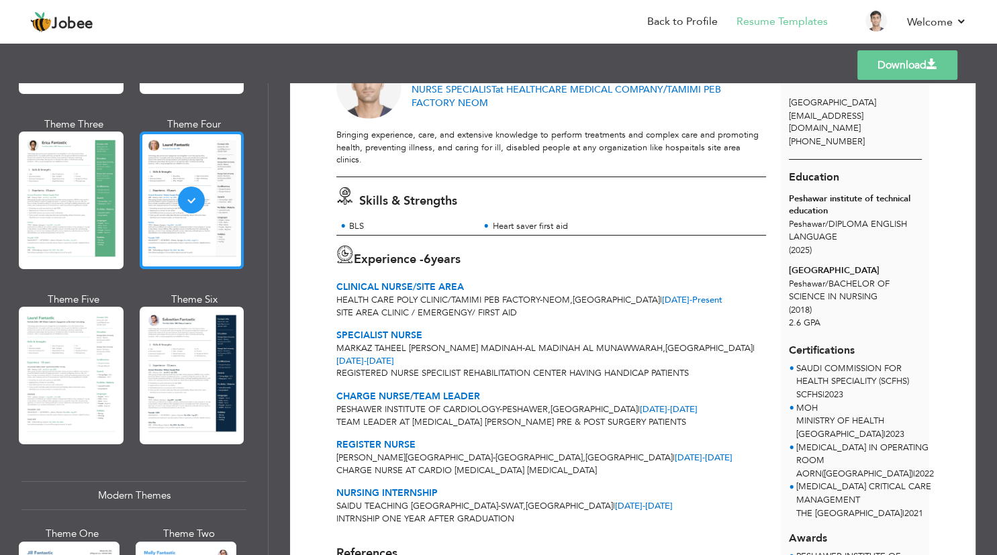
scroll to position [242, 0]
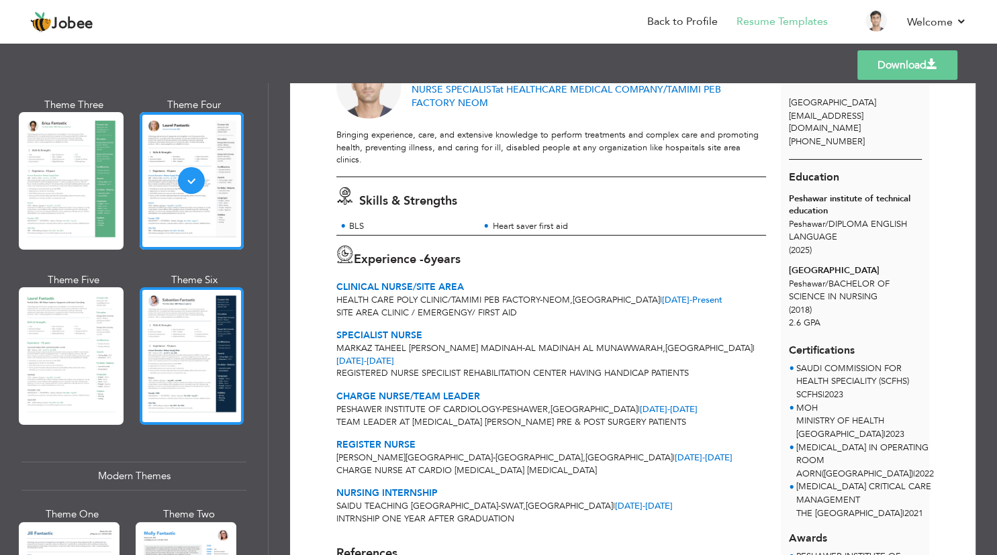
click at [189, 405] on div at bounding box center [192, 356] width 105 height 138
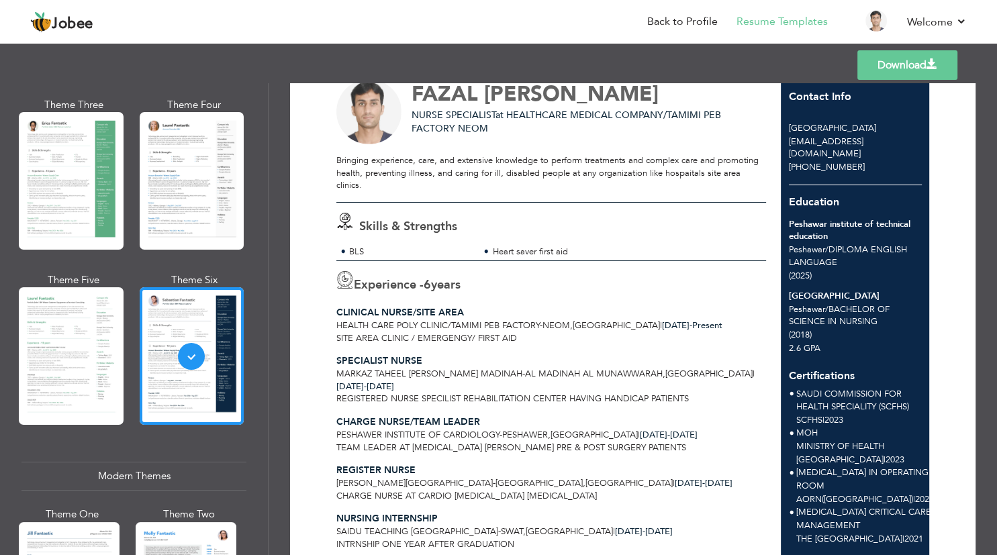
scroll to position [0, 0]
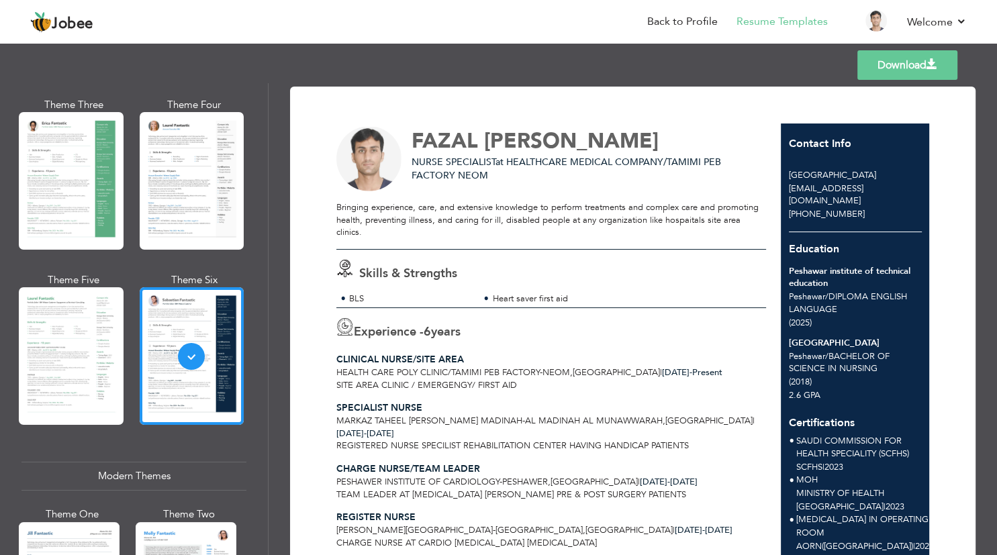
click at [871, 63] on link "Download" at bounding box center [907, 65] width 100 height 30
